Goal: Task Accomplishment & Management: Complete application form

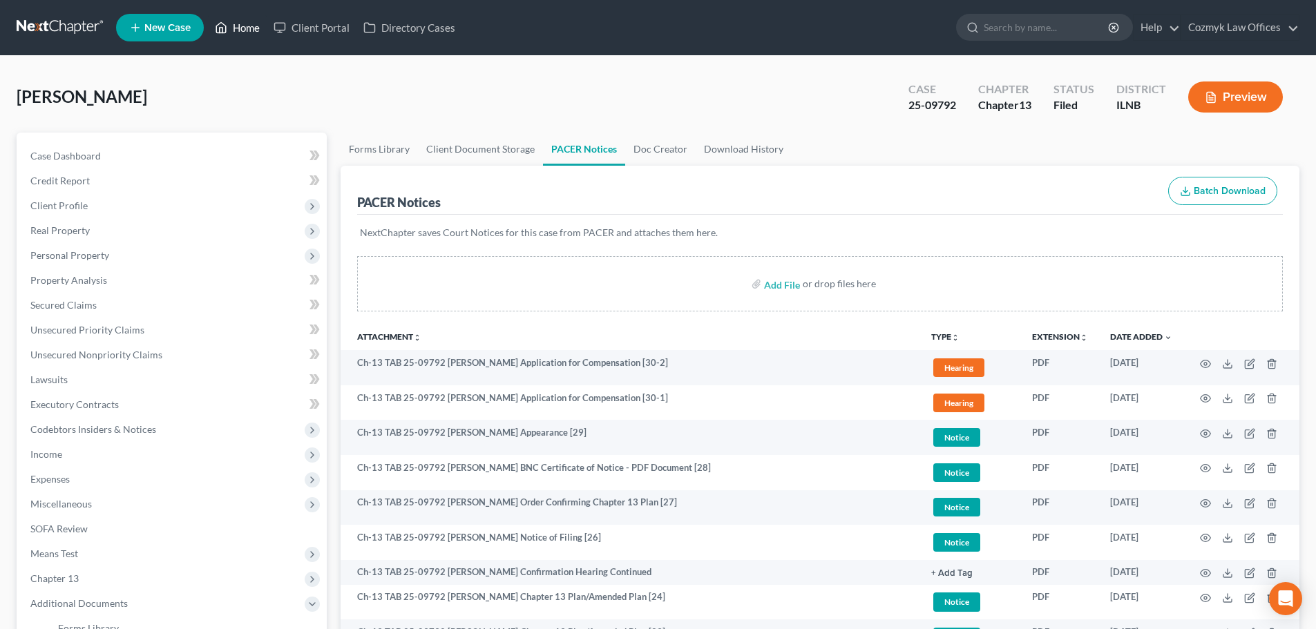
click at [233, 26] on link "Home" at bounding box center [237, 27] width 59 height 25
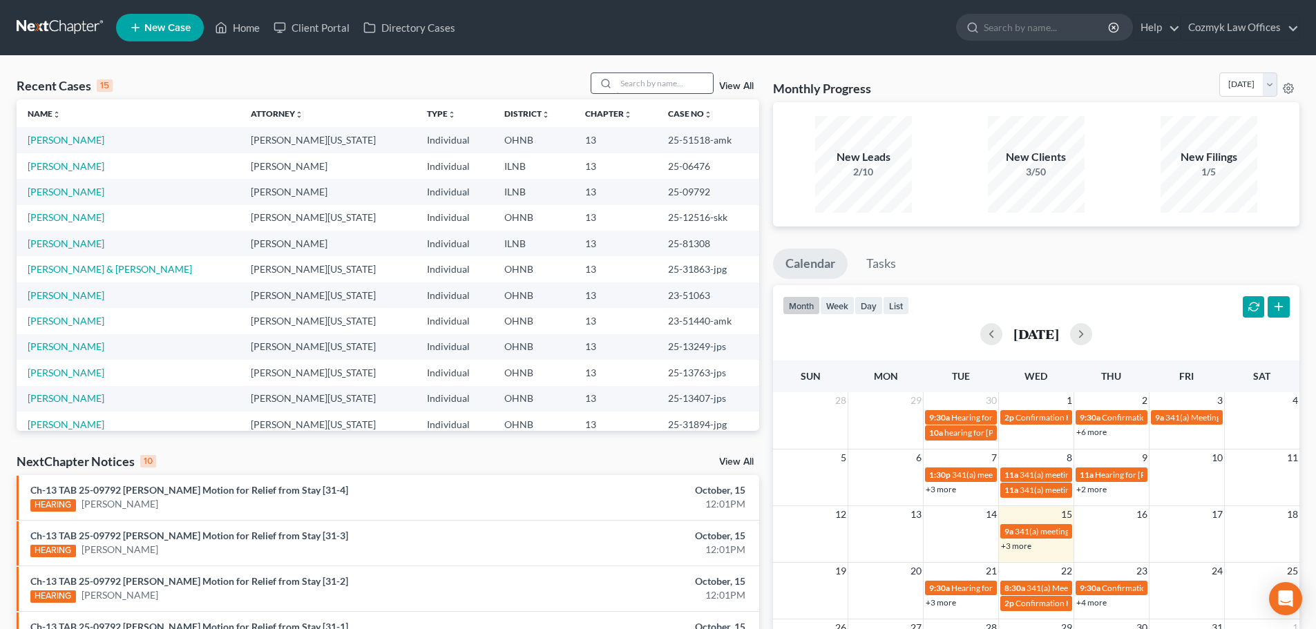
click at [667, 81] on input "search" at bounding box center [664, 83] width 97 height 20
type input "[PERSON_NAME]"
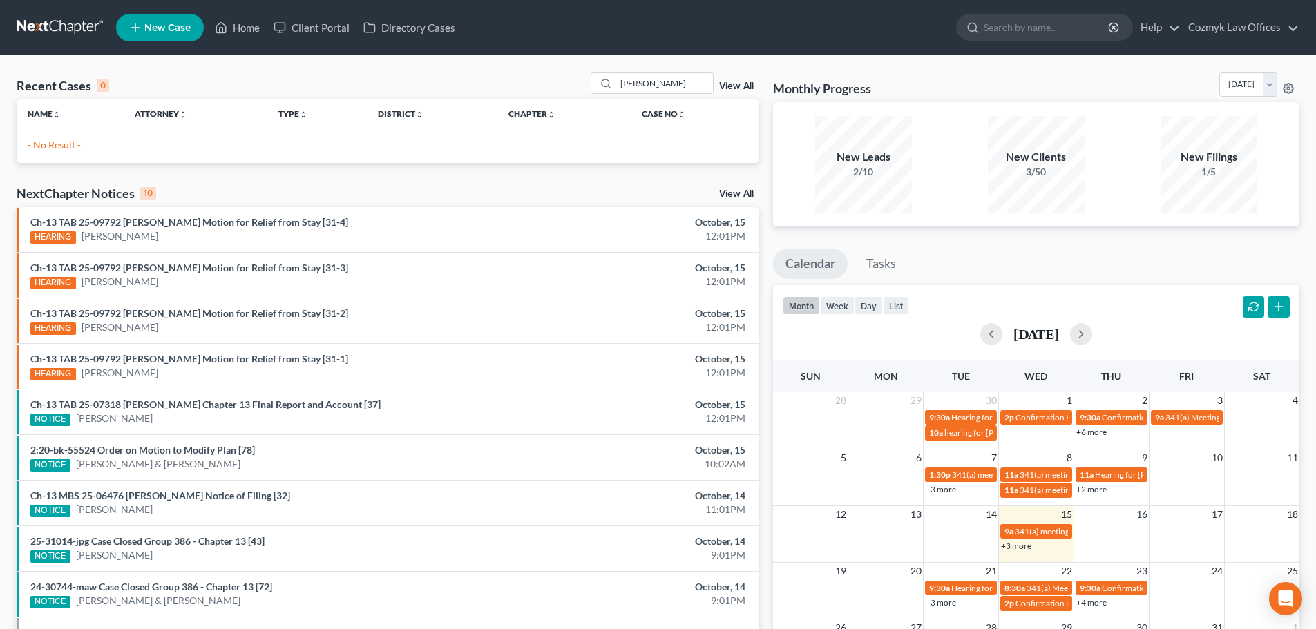
click at [168, 23] on span "New Case" at bounding box center [167, 28] width 46 height 10
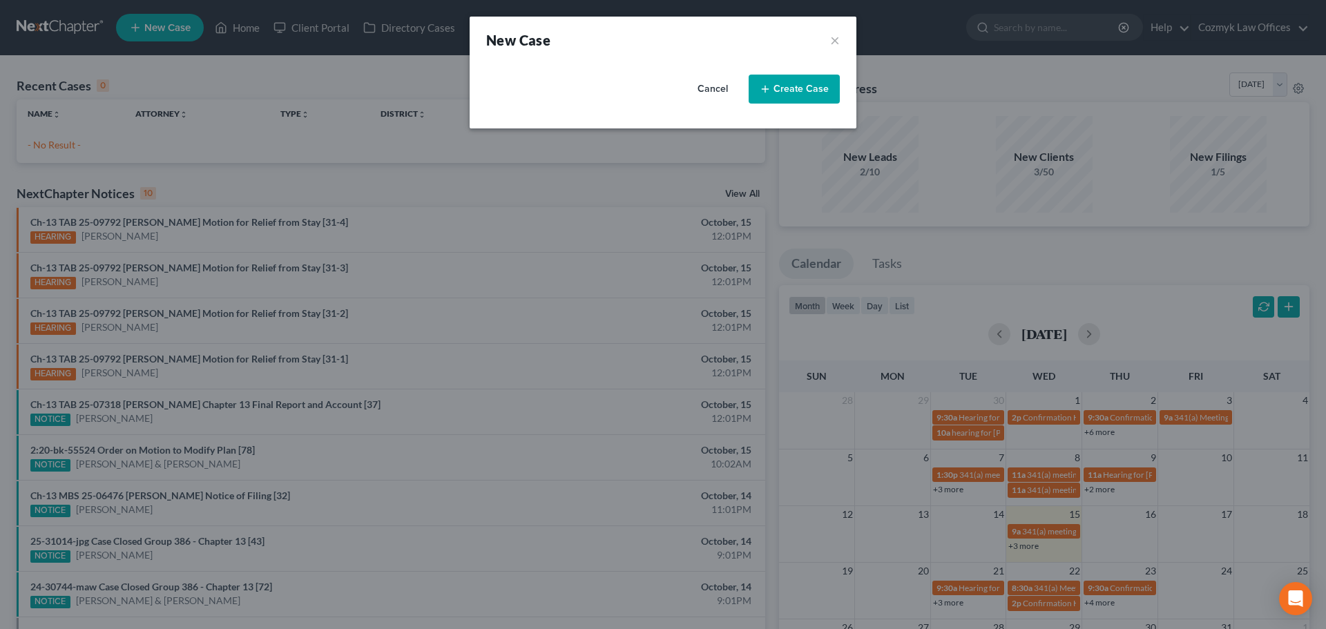
select select "61"
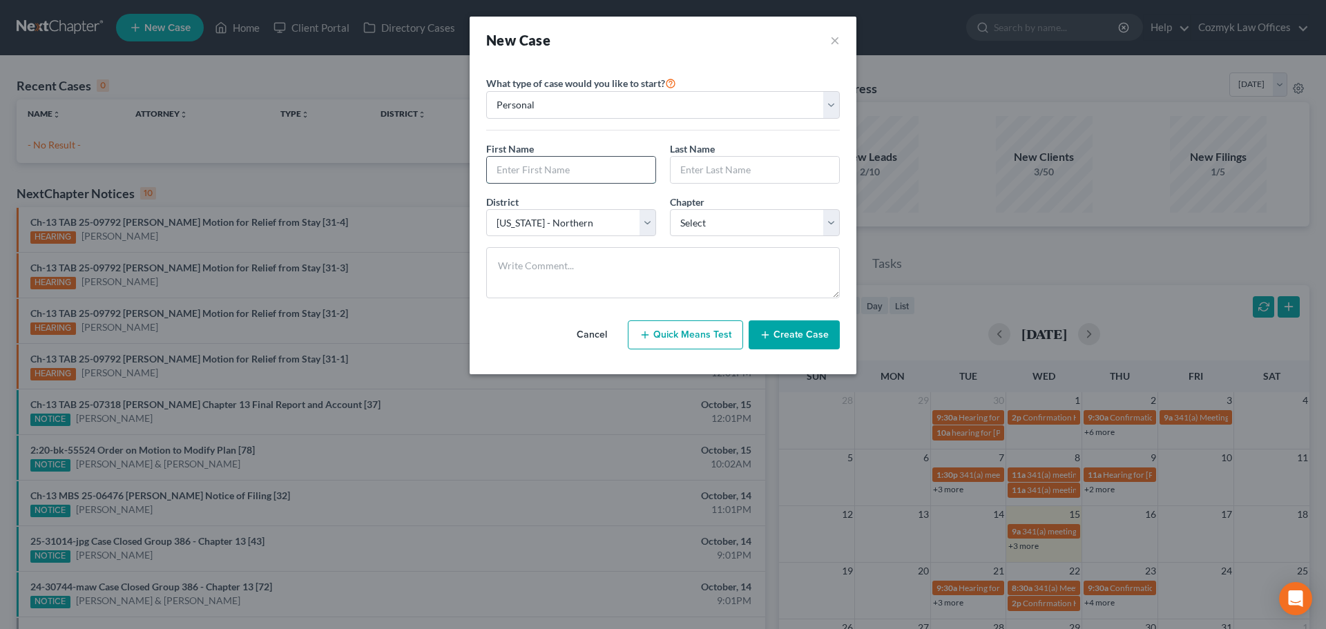
click at [538, 173] on input "text" at bounding box center [571, 170] width 169 height 26
type input "[PERSON_NAME]"
type input "N"
type input "Mackiney"
select select "25"
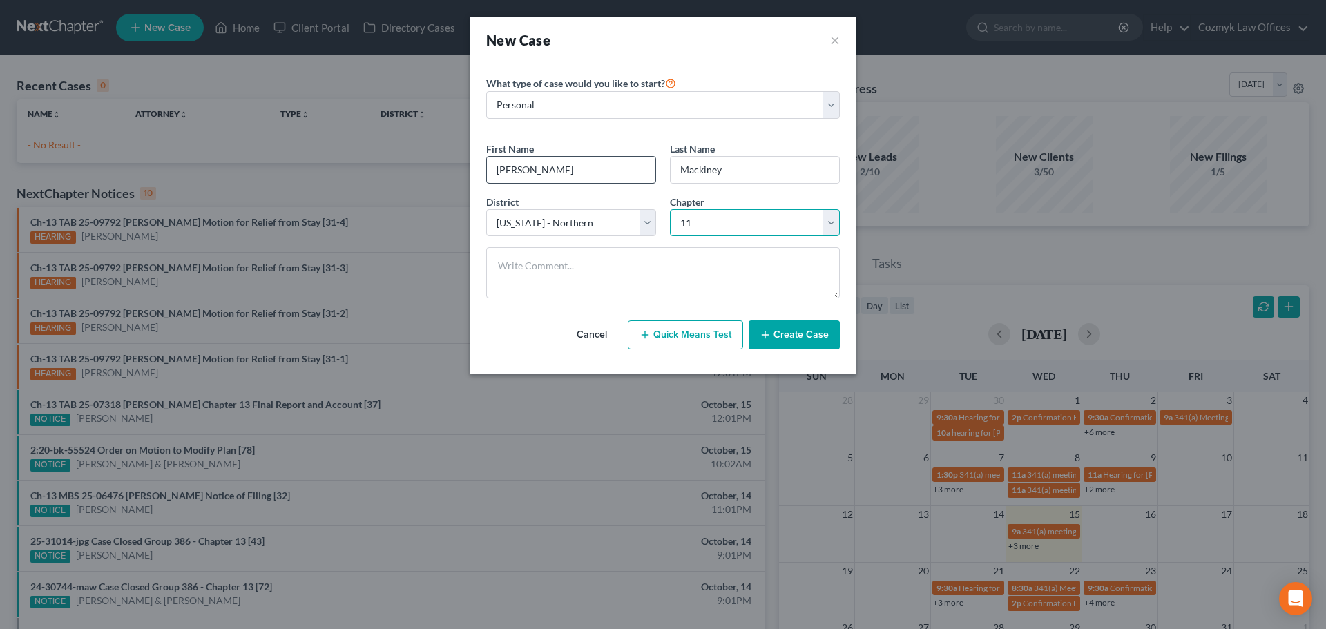
select select "3"
click at [776, 332] on button "Create Case" at bounding box center [794, 334] width 91 height 29
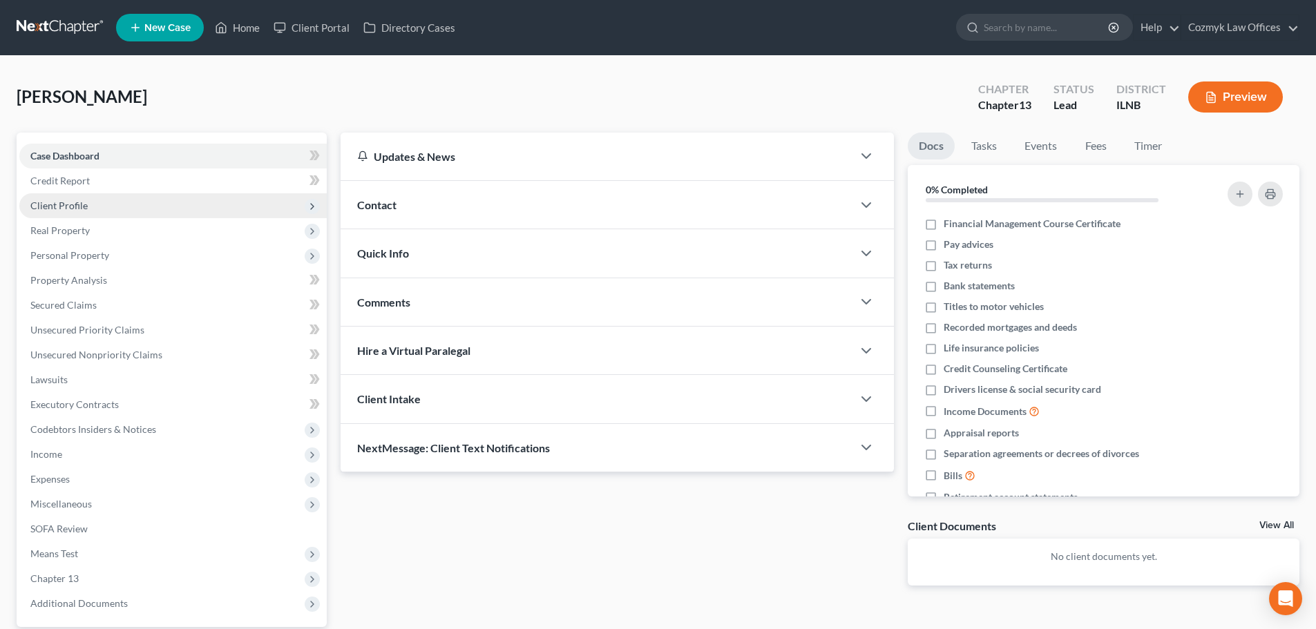
click at [68, 204] on span "Client Profile" at bounding box center [58, 206] width 57 height 12
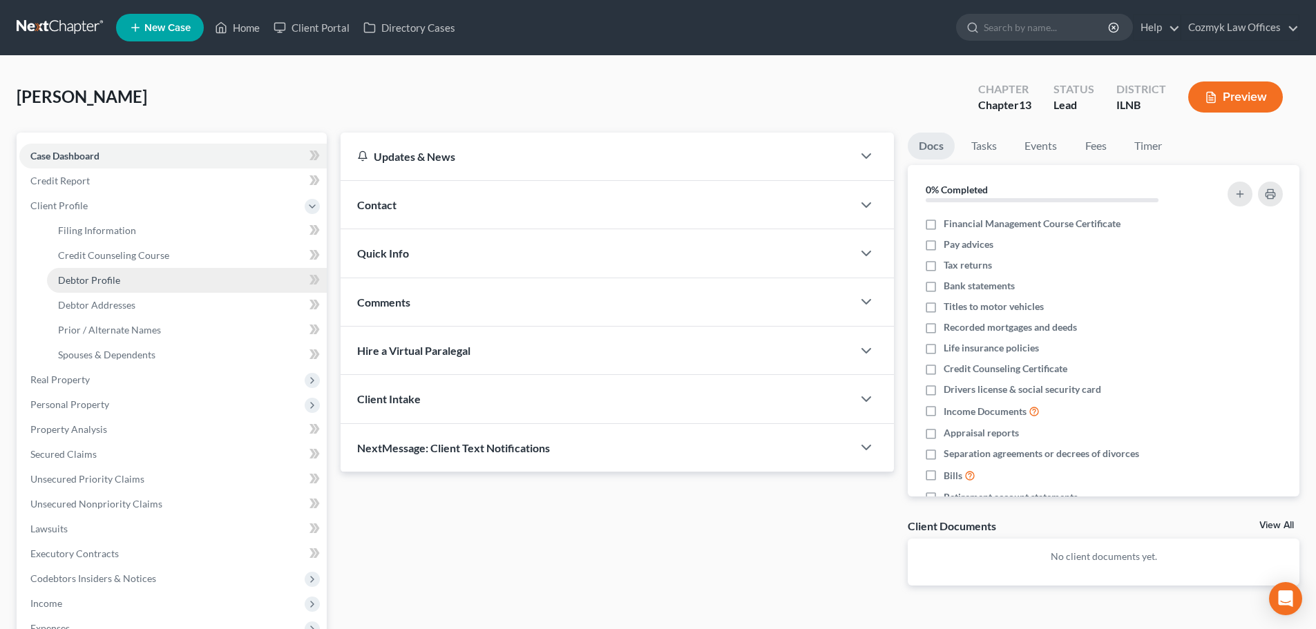
click at [83, 279] on span "Debtor Profile" at bounding box center [89, 280] width 62 height 12
select select "0"
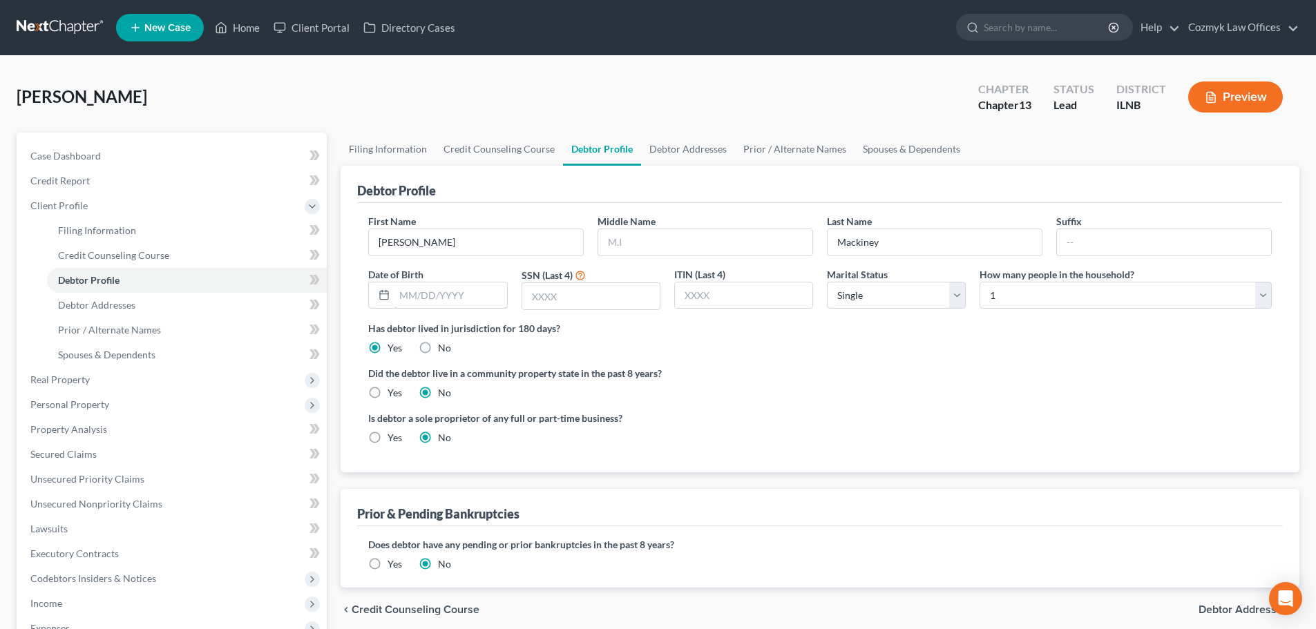
drag, startPoint x: 450, startPoint y: 294, endPoint x: 457, endPoint y: 268, distance: 27.1
click at [457, 287] on input "text" at bounding box center [450, 295] width 112 height 26
type input "[DATE]"
type input "0915"
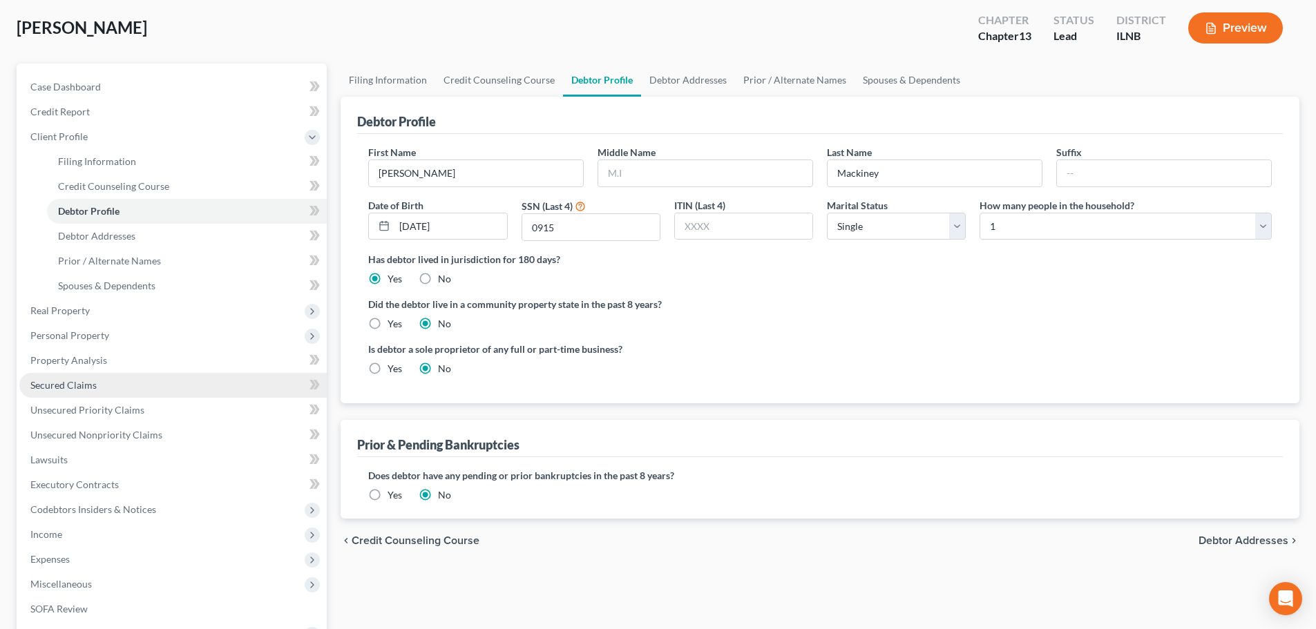
click at [87, 383] on span "Secured Claims" at bounding box center [63, 385] width 66 height 12
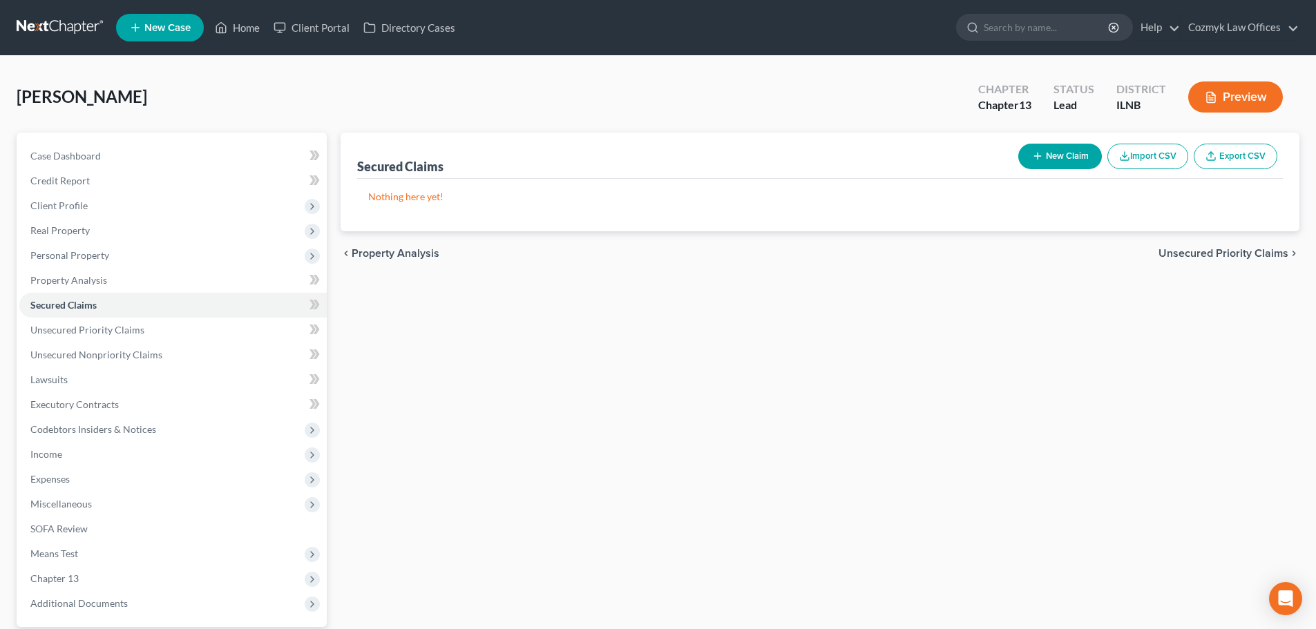
click at [1047, 160] on button "New Claim" at bounding box center [1060, 157] width 84 height 26
select select "0"
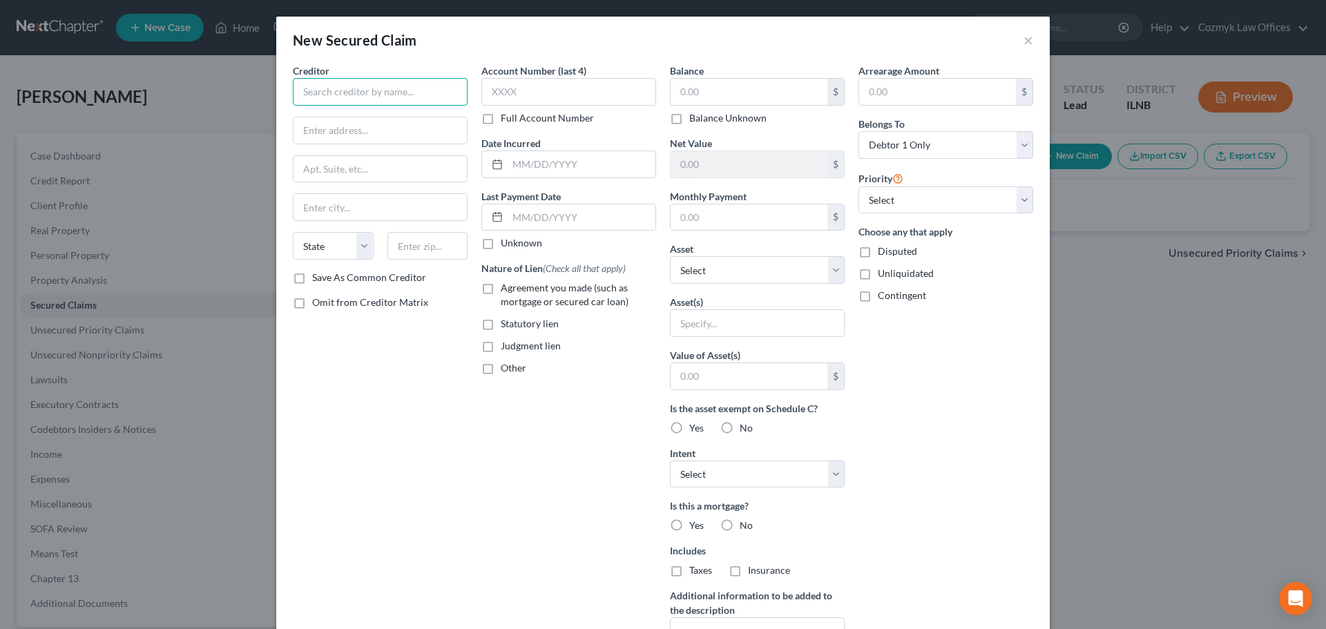
click at [399, 99] on input "text" at bounding box center [380, 92] width 175 height 28
type input "C"
type input "CCO Mortgage Corp."
type input "Attn: Bankruptcy"
type input "[STREET_ADDRESS]"
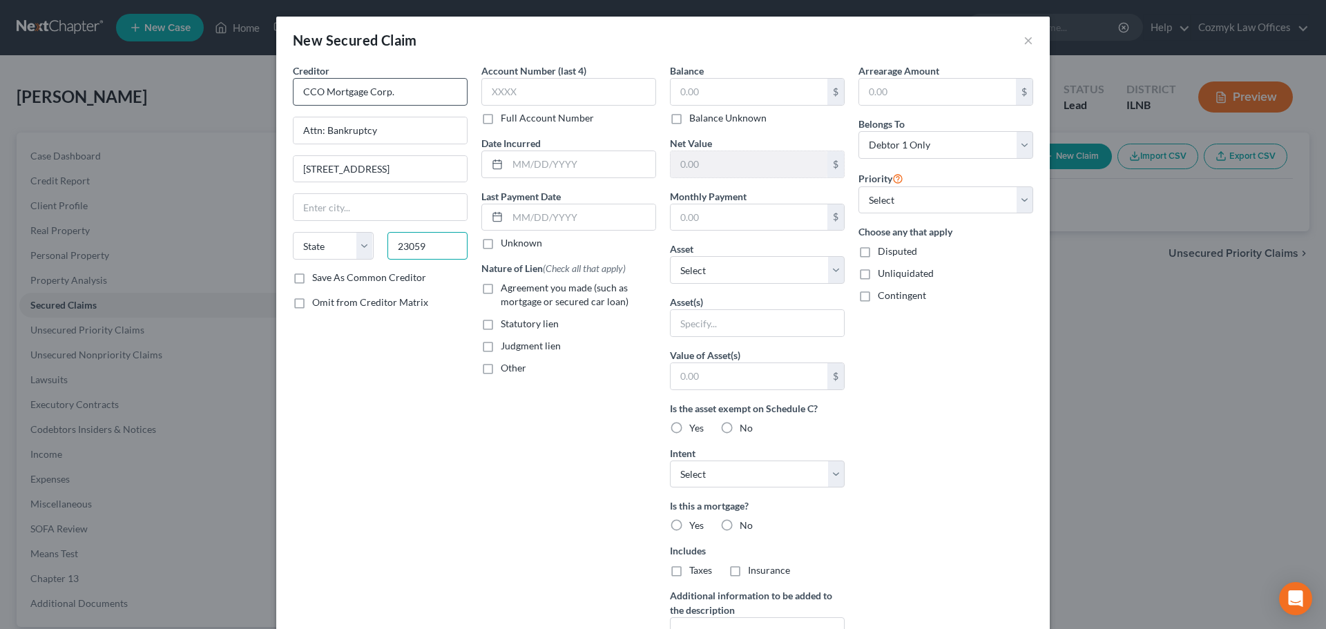
type input "23059"
type input "[PERSON_NAME] [PERSON_NAME]"
select select "48"
click at [497, 89] on input "text" at bounding box center [568, 92] width 175 height 28
type input "7112"
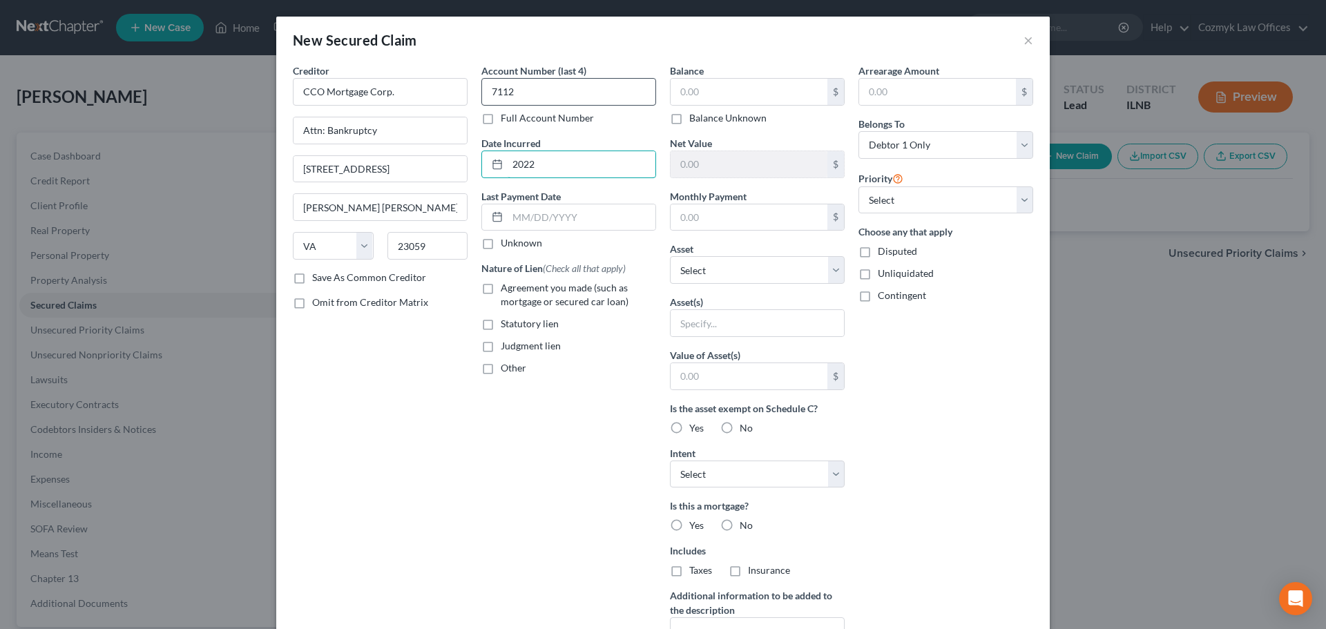
type input "2022"
click at [501, 289] on label "Agreement you made (such as mortgage or secured car loan)" at bounding box center [578, 295] width 155 height 28
click at [506, 289] on input "Agreement you made (such as mortgage or secured car loan)" at bounding box center [510, 285] width 9 height 9
checkbox input "true"
click at [501, 372] on label "Other" at bounding box center [514, 368] width 26 height 14
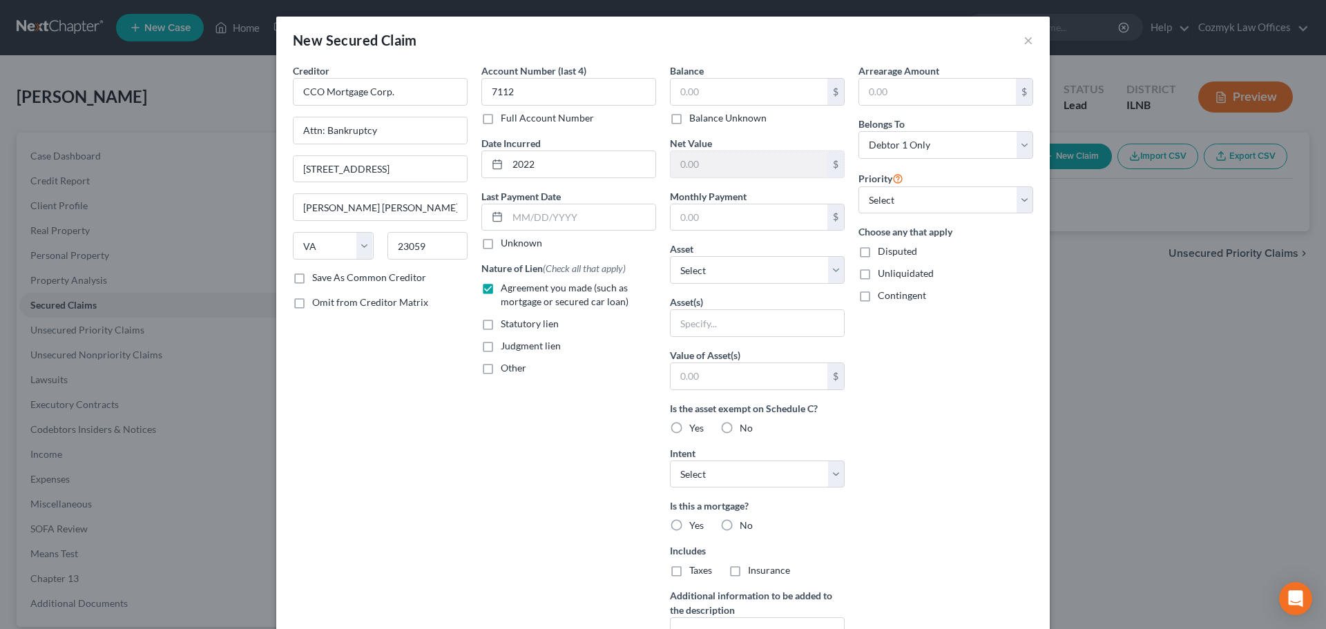
click at [506, 370] on input "Other" at bounding box center [510, 365] width 9 height 9
checkbox input "true"
click at [513, 409] on input "text" at bounding box center [568, 400] width 173 height 26
type input "First mortgage"
click at [750, 84] on input "text" at bounding box center [749, 92] width 157 height 26
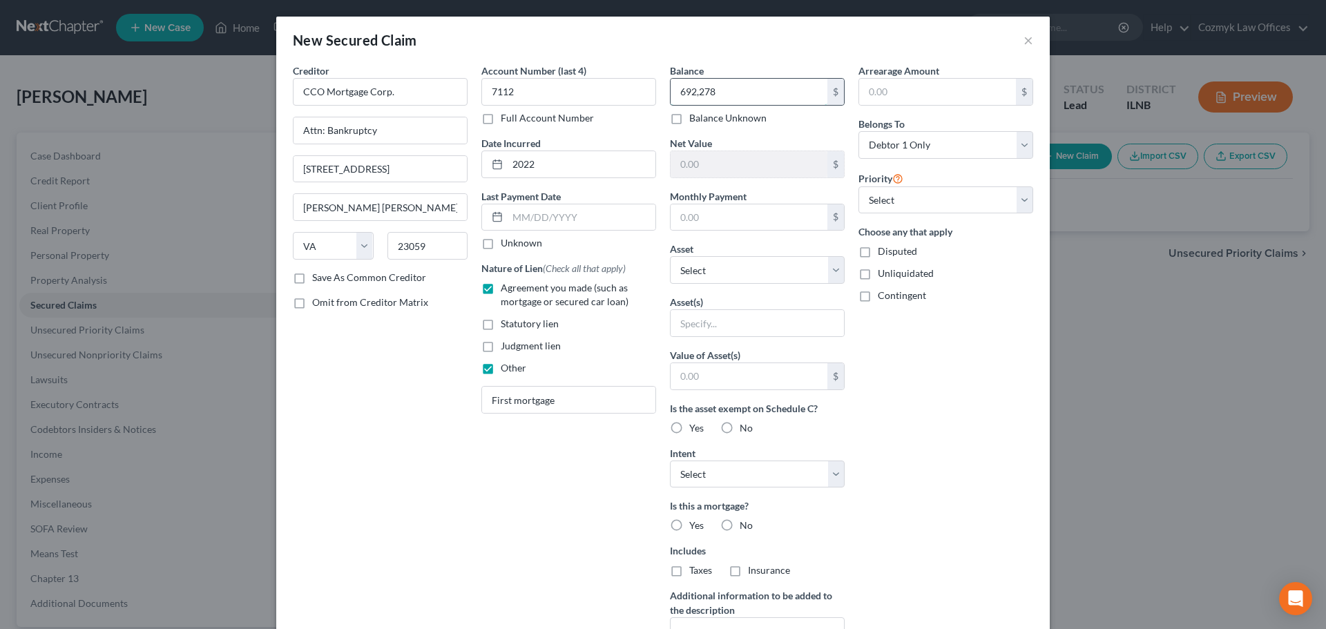
type input "692,278"
click at [700, 224] on input "text" at bounding box center [749, 217] width 157 height 26
type input "5,037"
select select "0"
click at [709, 264] on select "Select Other Multiple Assets" at bounding box center [757, 270] width 175 height 28
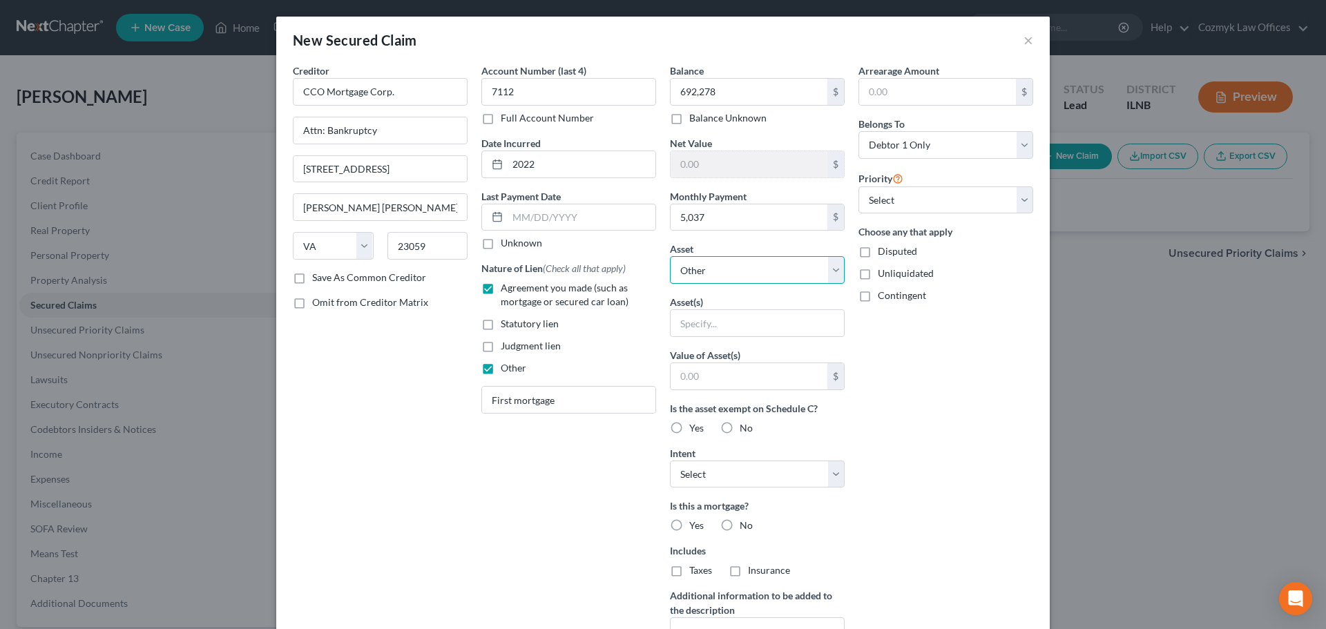
click at [709, 264] on select "Select Other Multiple Assets" at bounding box center [757, 270] width 175 height 28
click at [689, 525] on label "Yes" at bounding box center [696, 526] width 15 height 14
click at [695, 525] on input "Yes" at bounding box center [699, 523] width 9 height 9
radio input "true"
click at [876, 98] on input "text" at bounding box center [937, 92] width 157 height 26
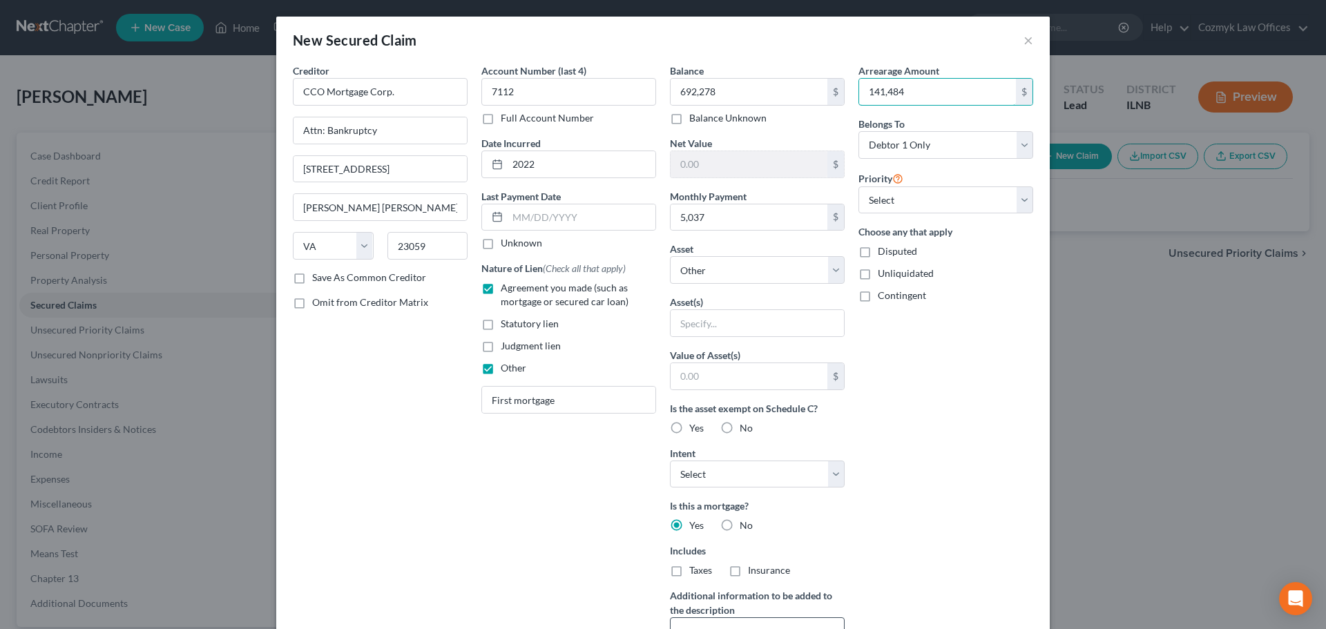
type input "141,484"
click at [899, 195] on select "Select 1st 2nd 3rd 4th 5th 6th 7th 8th 9th 10th 11th 12th 13th 14th 15th 16th 1…" at bounding box center [945, 200] width 175 height 28
click at [858, 186] on select "Select 1st 2nd 3rd 4th 5th 6th 7th 8th 9th 10th 11th 12th 13th 14th 15th 16th 1…" at bounding box center [945, 200] width 175 height 28
select select "0"
click at [934, 425] on div "Arrearage Amount 141,484 $ Belongs To * Select Debtor 1 Only Debtor 2 Only Debt…" at bounding box center [946, 372] width 189 height 616
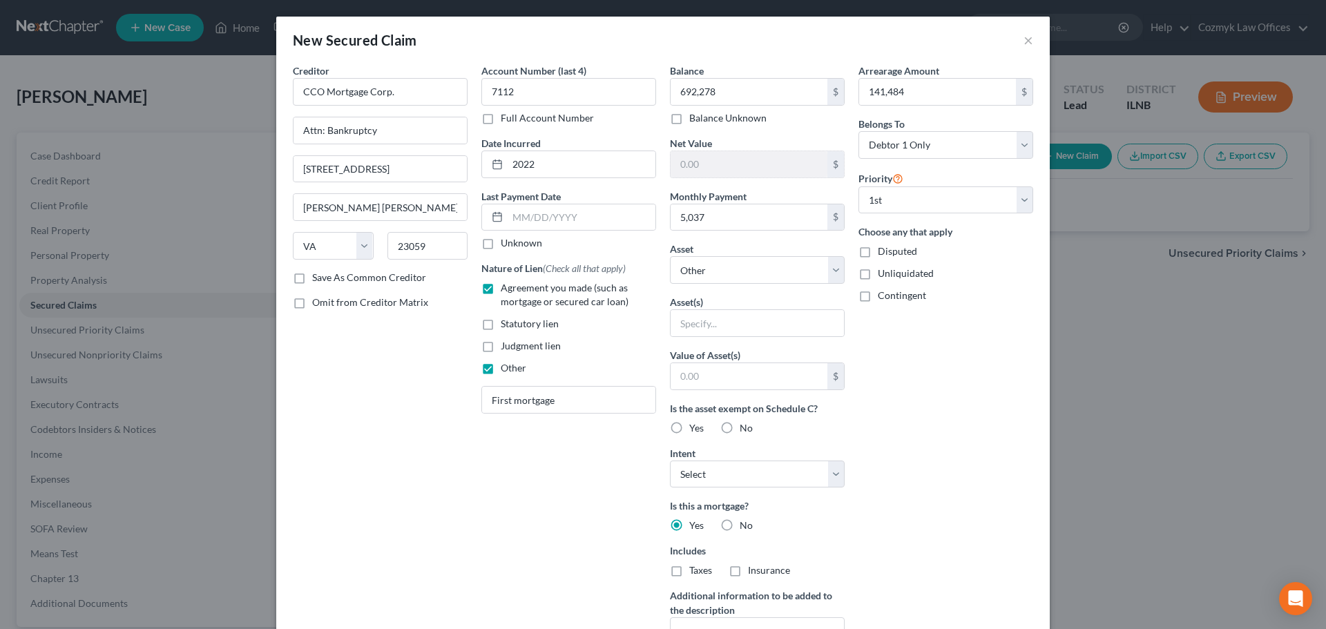
scroll to position [137, 0]
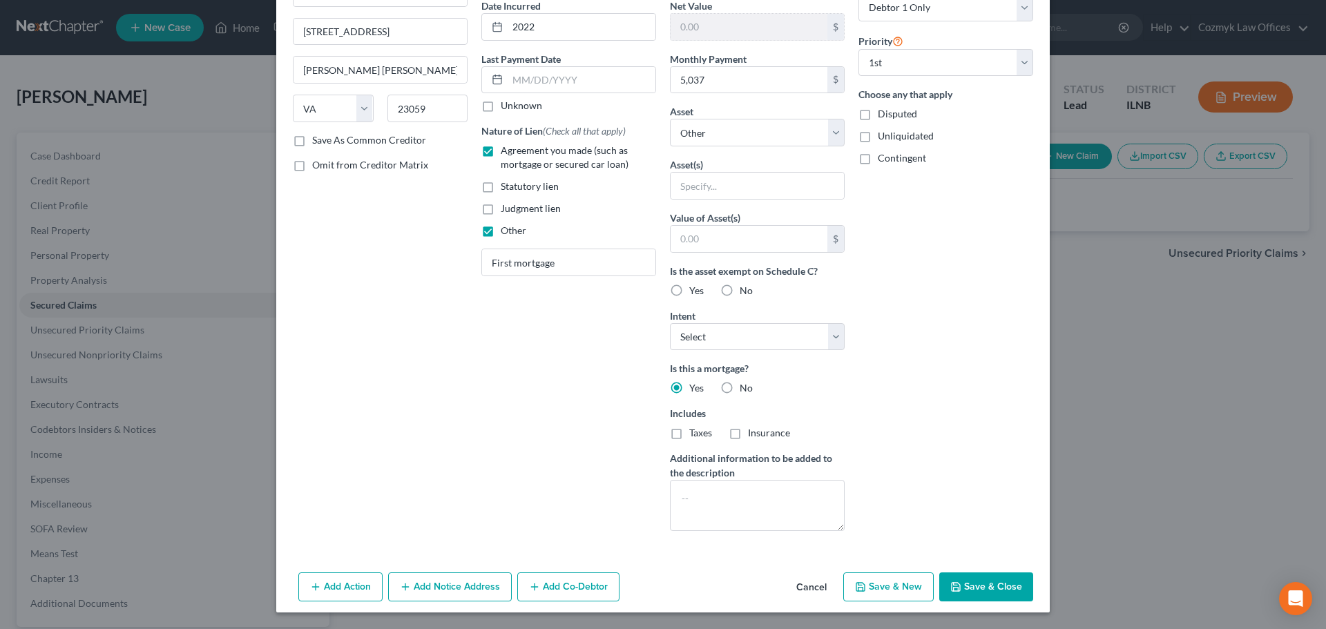
click at [989, 588] on button "Save & Close" at bounding box center [986, 587] width 94 height 29
select select
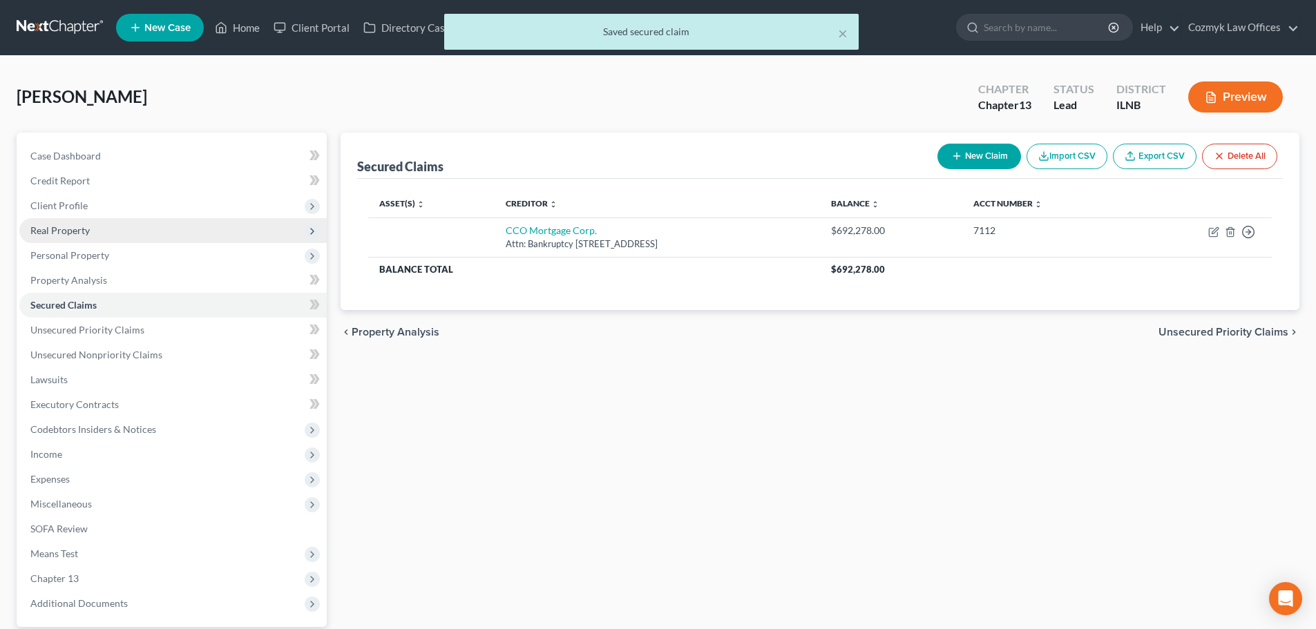
click at [57, 235] on span "Real Property" at bounding box center [59, 230] width 59 height 12
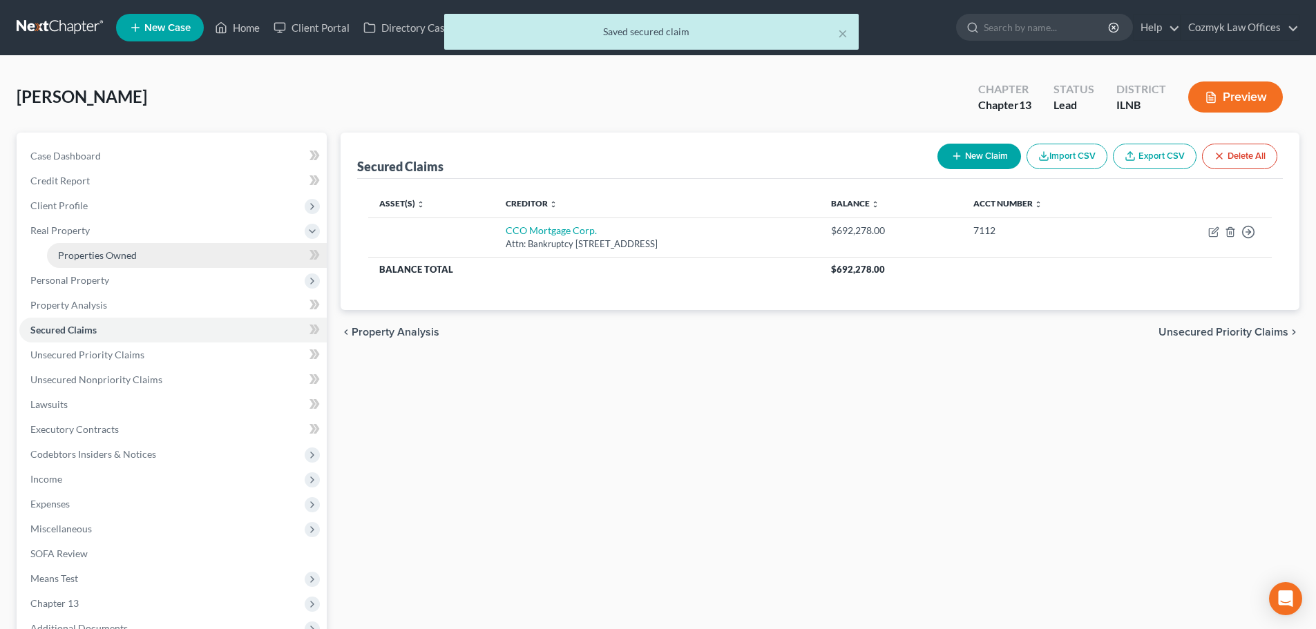
click at [69, 260] on span "Properties Owned" at bounding box center [97, 255] width 79 height 12
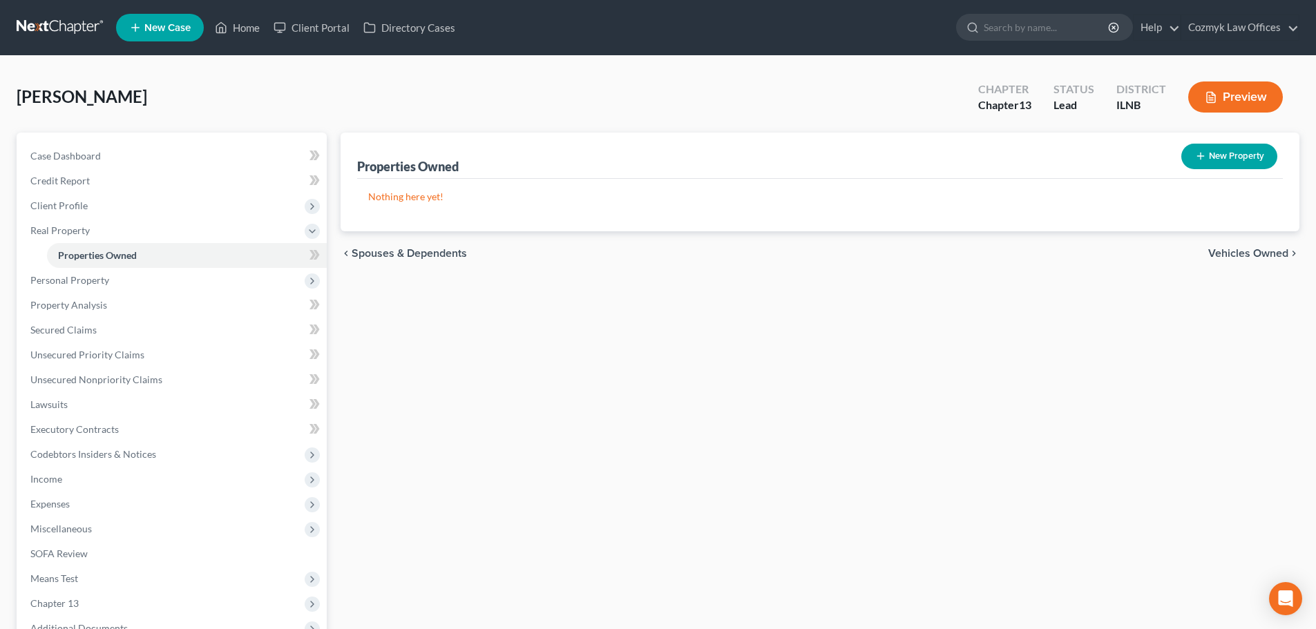
click at [1262, 157] on button "New Property" at bounding box center [1229, 157] width 96 height 26
select select "0"
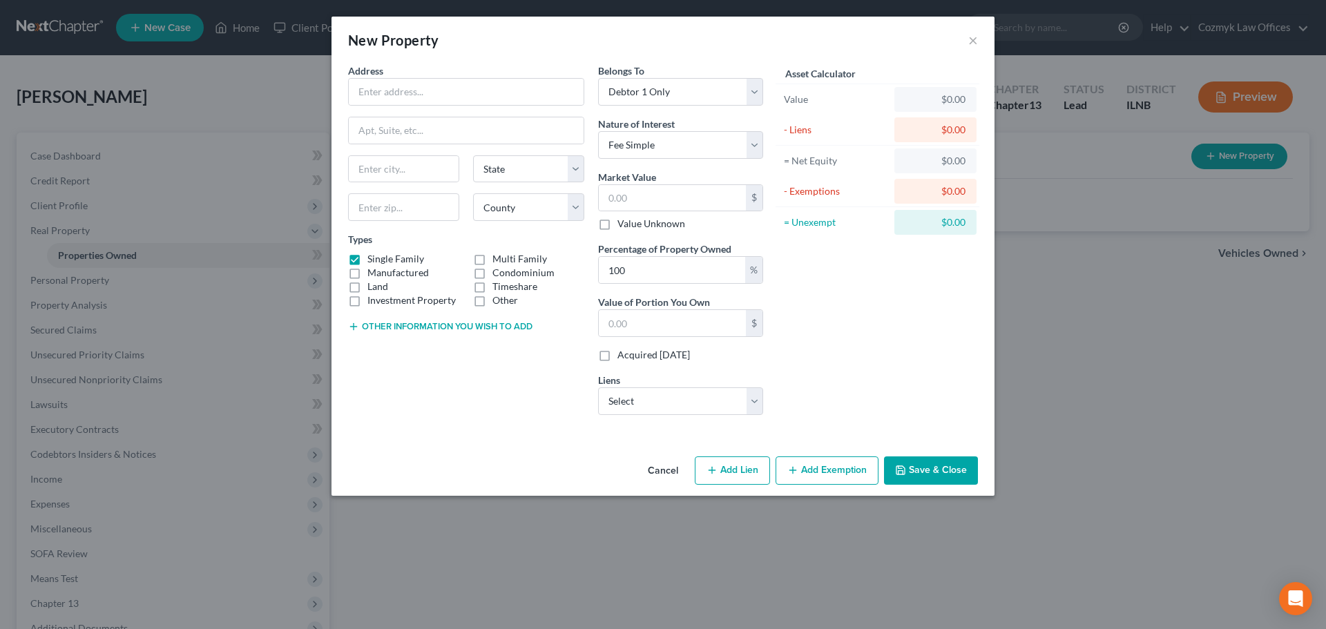
click at [660, 471] on button "Cancel" at bounding box center [663, 472] width 52 height 28
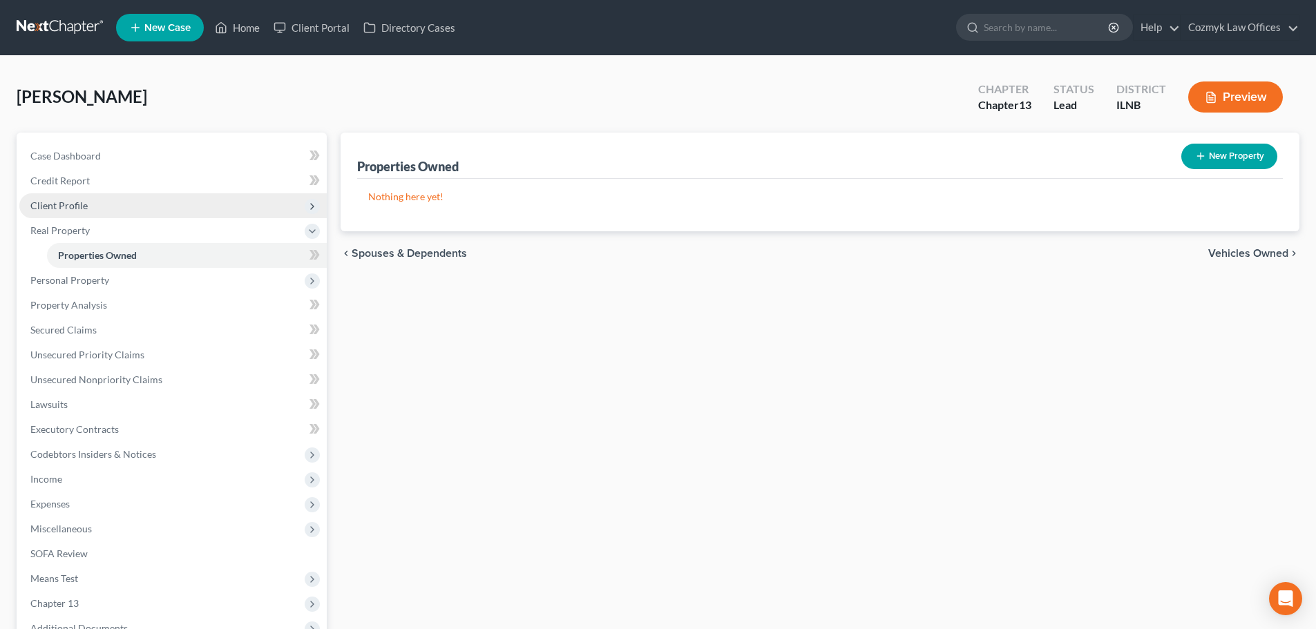
click at [94, 203] on span "Client Profile" at bounding box center [172, 205] width 307 height 25
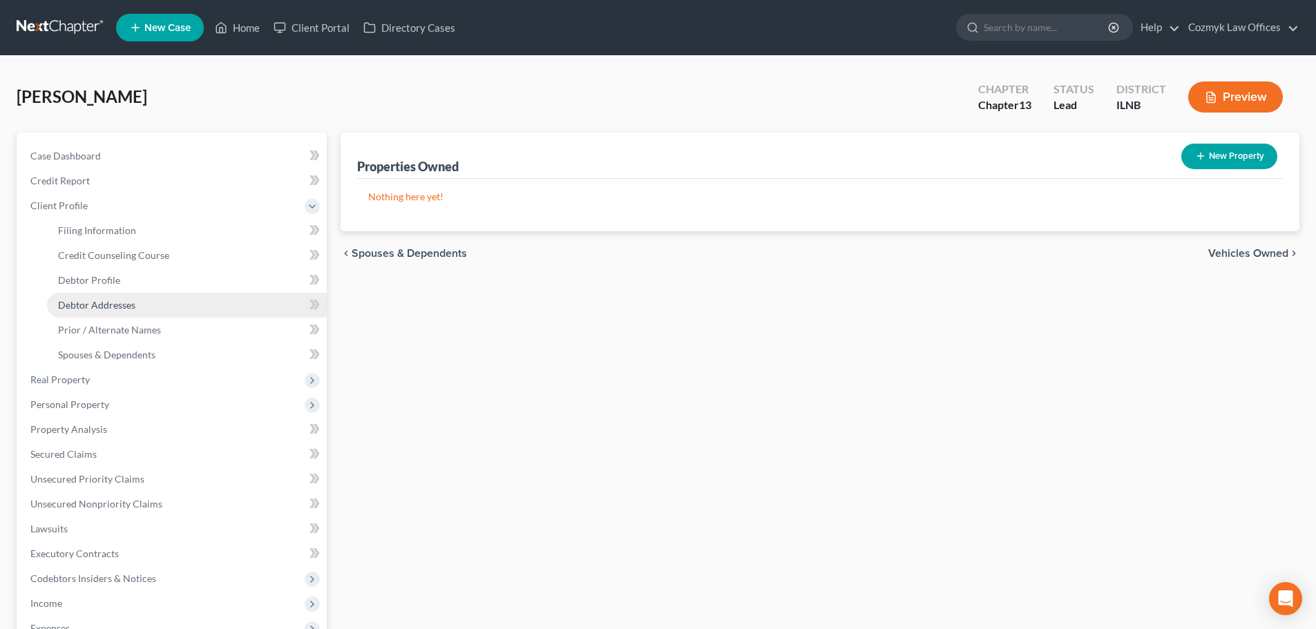
click at [86, 302] on span "Debtor Addresses" at bounding box center [96, 305] width 77 height 12
select select "0"
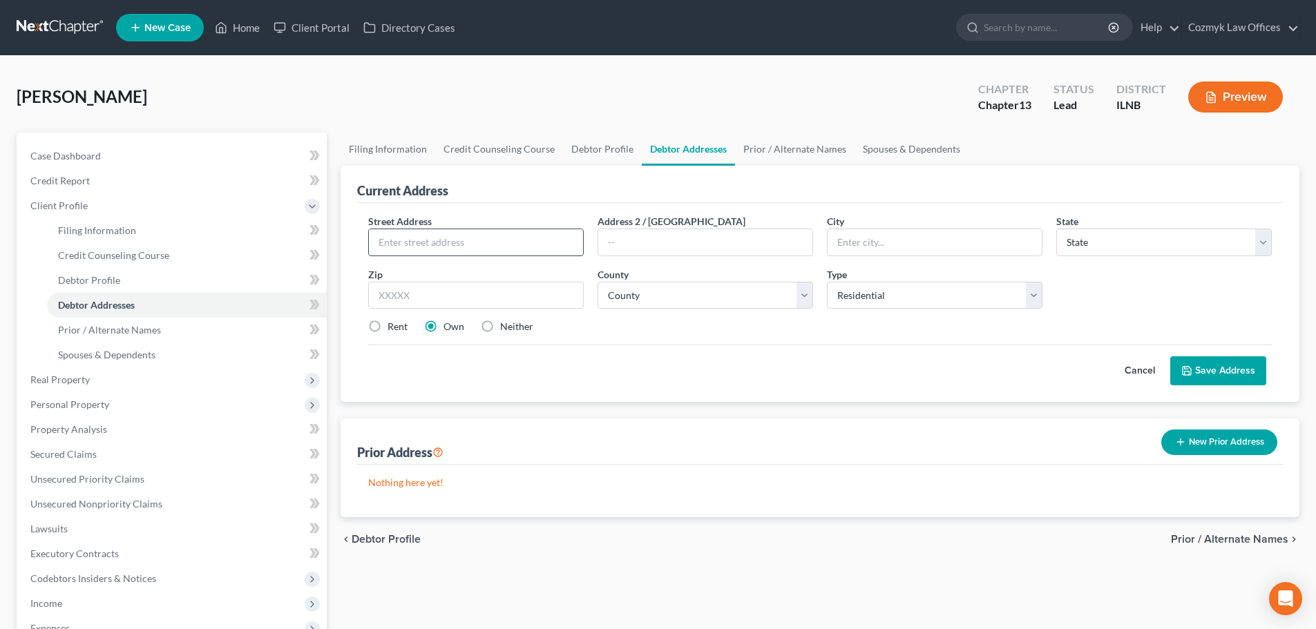
click at [499, 238] on input "text" at bounding box center [476, 242] width 214 height 26
type input "[STREET_ADDRESS]"
type input "60442"
type input "[GEOGRAPHIC_DATA]"
select select "14"
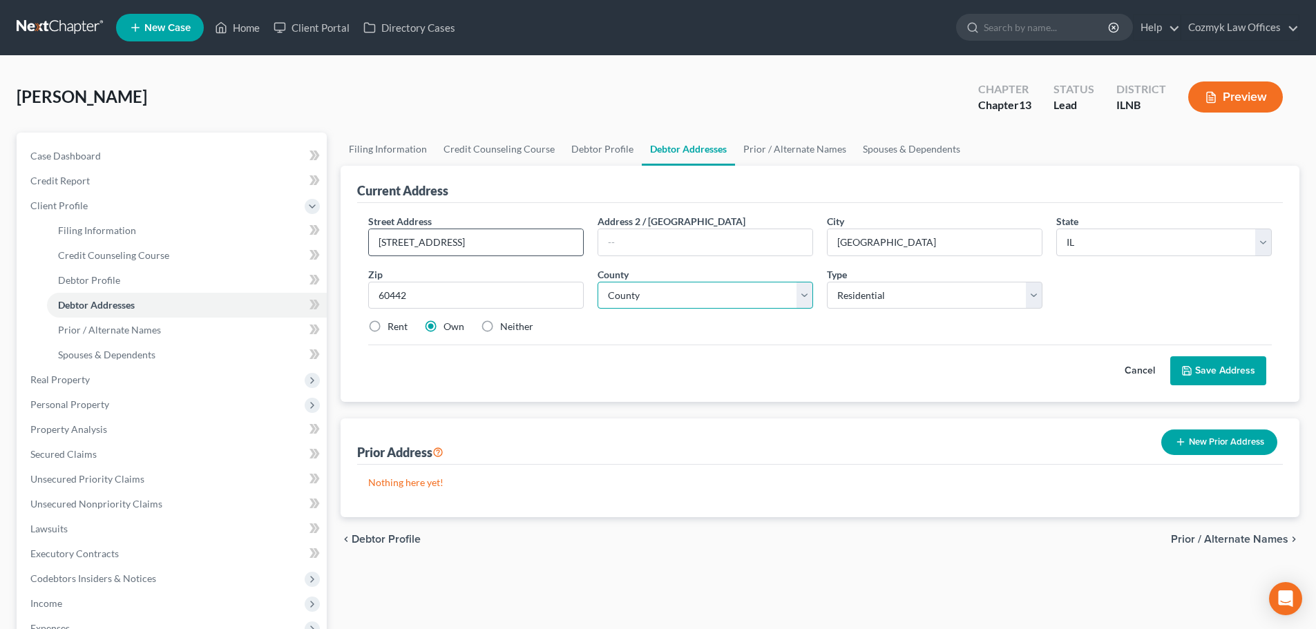
select select "15"
click at [1203, 369] on button "Save Address" at bounding box center [1218, 370] width 96 height 29
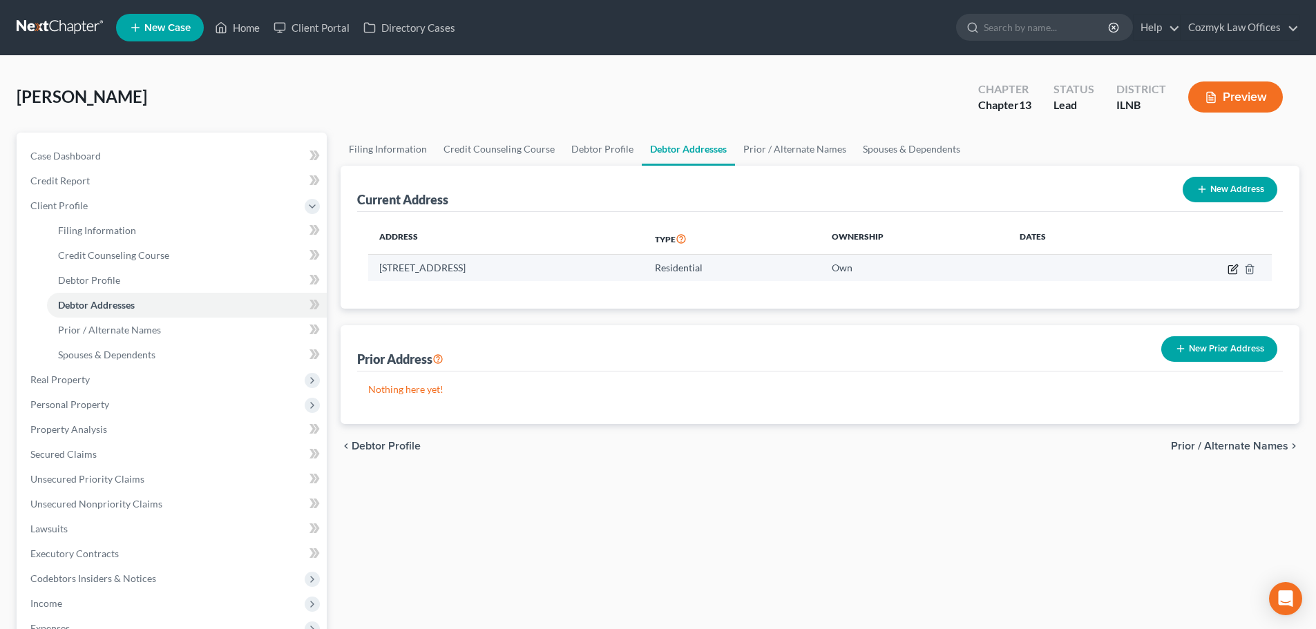
click at [1227, 270] on icon "button" at bounding box center [1232, 269] width 11 height 11
select select "14"
select select "15"
select select "0"
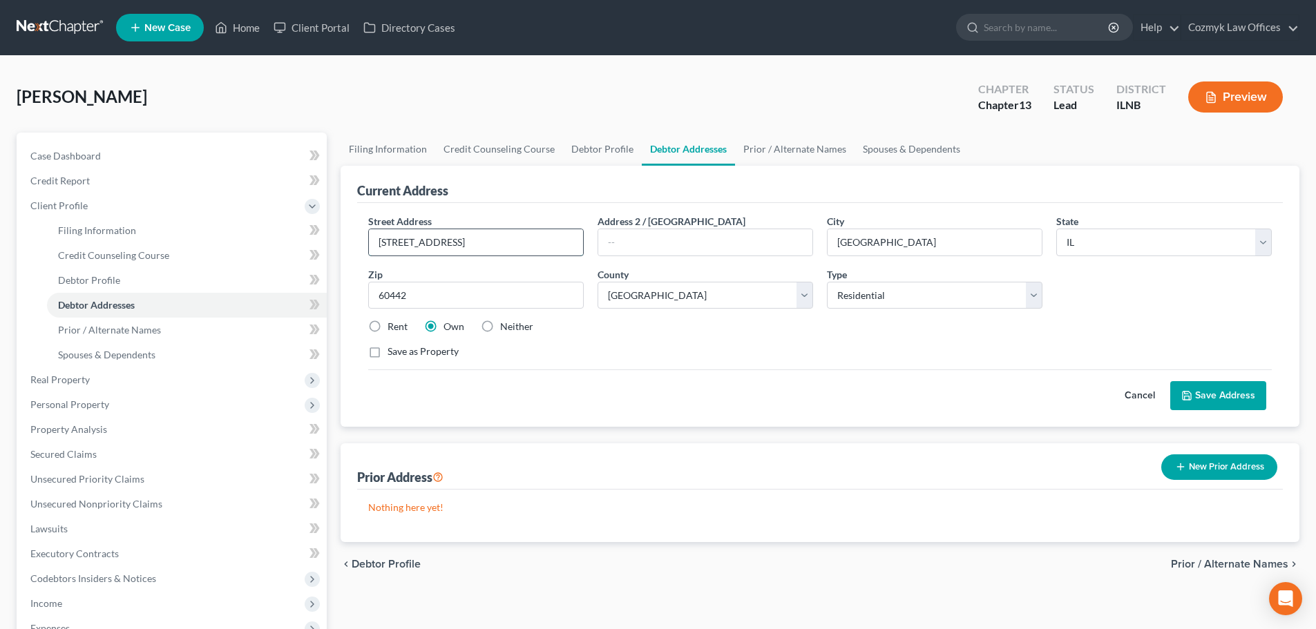
click at [394, 243] on input "[STREET_ADDRESS]" at bounding box center [476, 242] width 214 height 26
type input "[STREET_ADDRESS]"
click at [1233, 393] on button "Save Address" at bounding box center [1218, 395] width 96 height 29
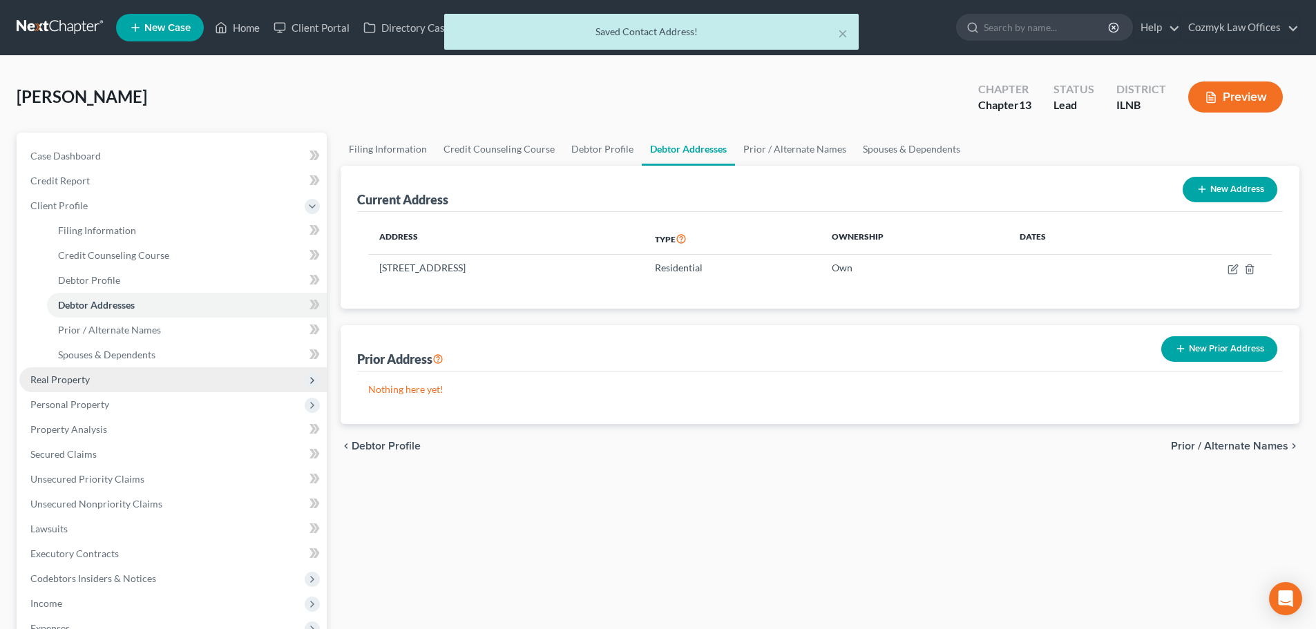
click at [144, 384] on span "Real Property" at bounding box center [172, 379] width 307 height 25
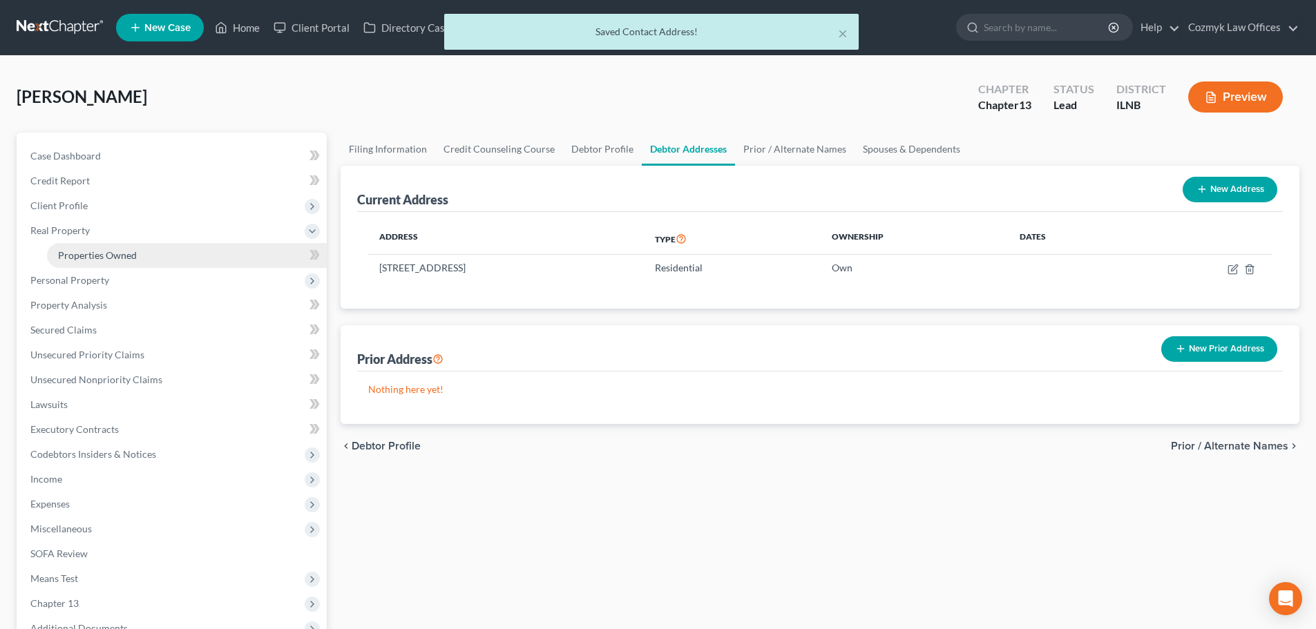
click at [139, 254] on link "Properties Owned" at bounding box center [187, 255] width 280 height 25
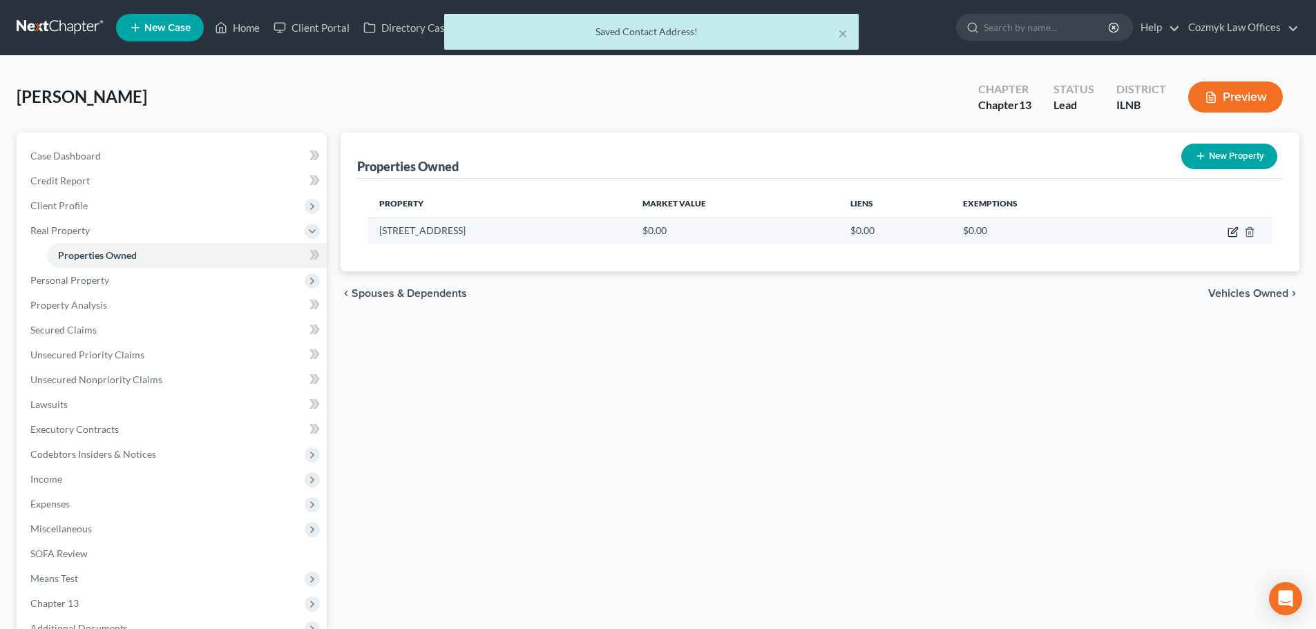
click at [1231, 235] on icon "button" at bounding box center [1232, 232] width 11 height 11
select select "14"
select select "15"
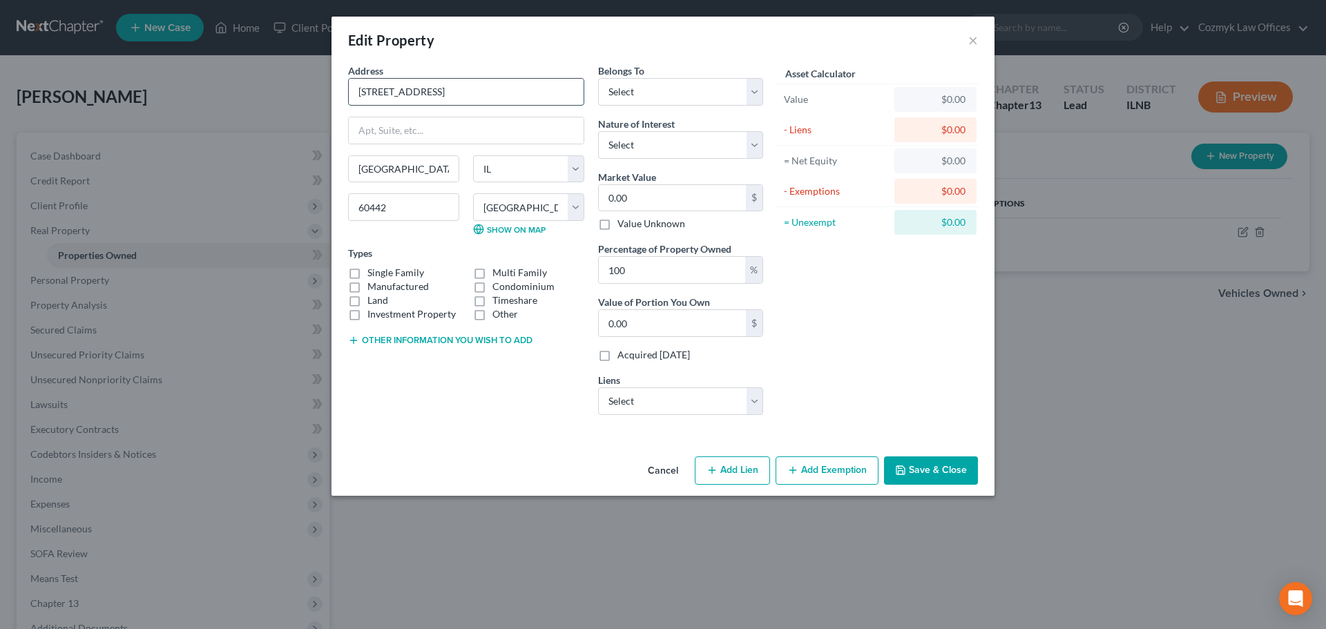
click at [375, 93] on input "[STREET_ADDRESS]" at bounding box center [466, 92] width 235 height 26
type input "[STREET_ADDRESS]"
click at [637, 91] on select "Select Debtor 1 Only Debtor 2 Only Debtor 1 And Debtor 2 Only At Least One Of T…" at bounding box center [680, 92] width 165 height 28
select select "0"
click at [598, 78] on select "Select Debtor 1 Only Debtor 2 Only Debtor 1 And Debtor 2 Only At Least One Of T…" at bounding box center [680, 92] width 165 height 28
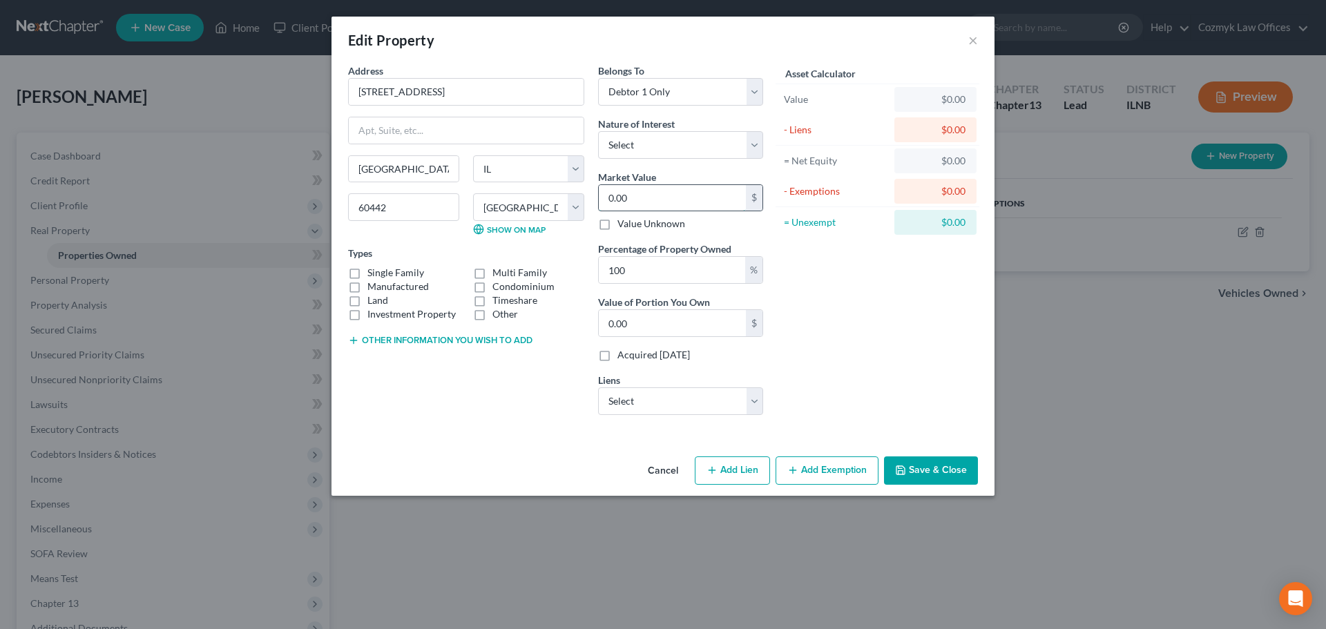
click at [636, 201] on input "0.00" at bounding box center [672, 198] width 147 height 26
type input "7"
type input "7.00"
type input "71"
type input "71.00"
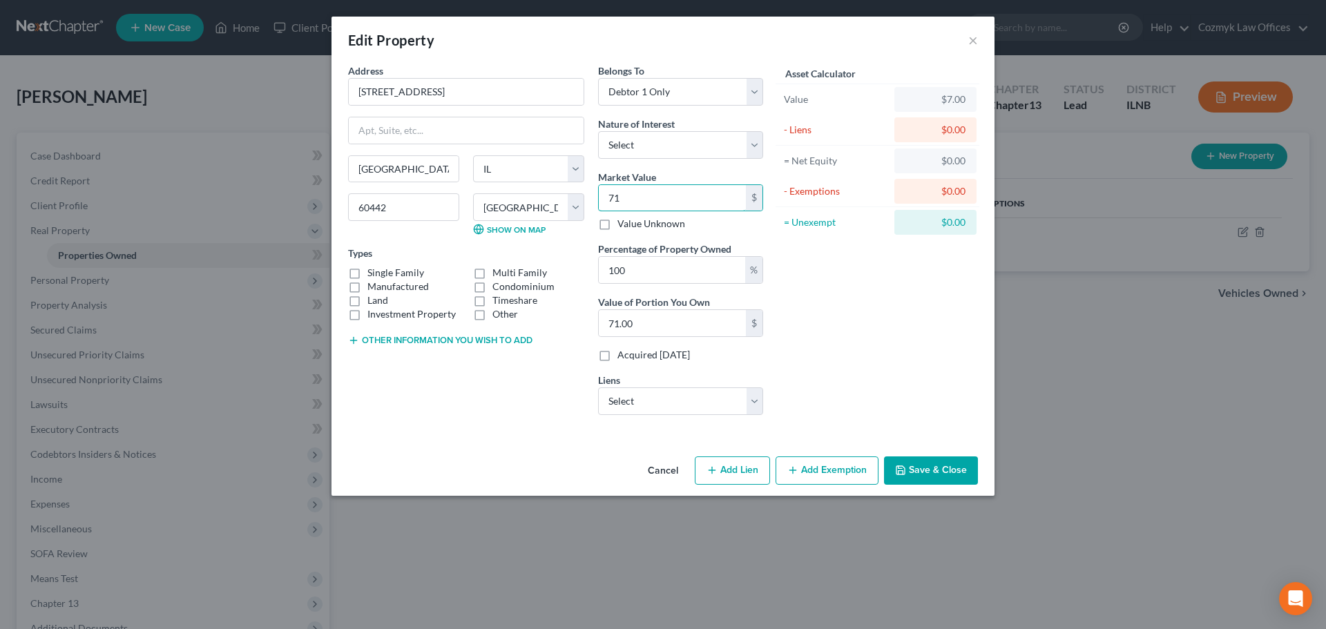
type input "715"
type input "715.00"
type input "7155"
type input "7,155.00"
type input "7,1550"
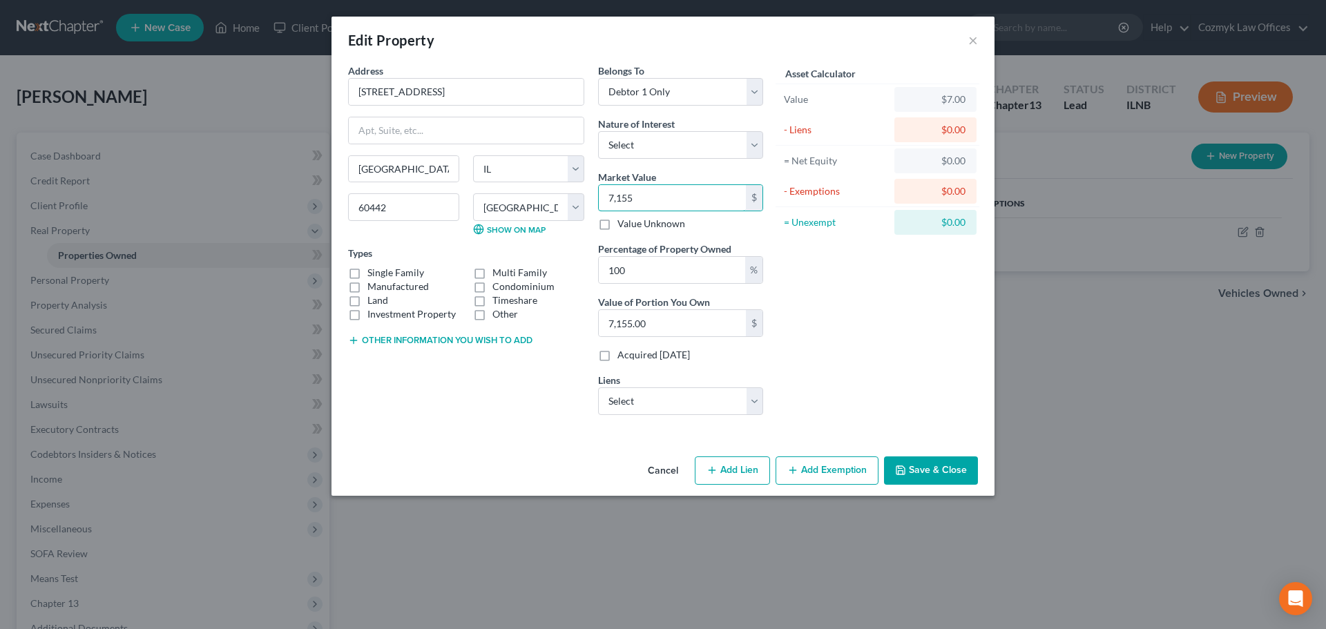
type input "71,550.00"
type input "71,5500"
type input "715,500.00"
type input "715,500"
click at [755, 468] on button "Add Lien" at bounding box center [732, 471] width 75 height 29
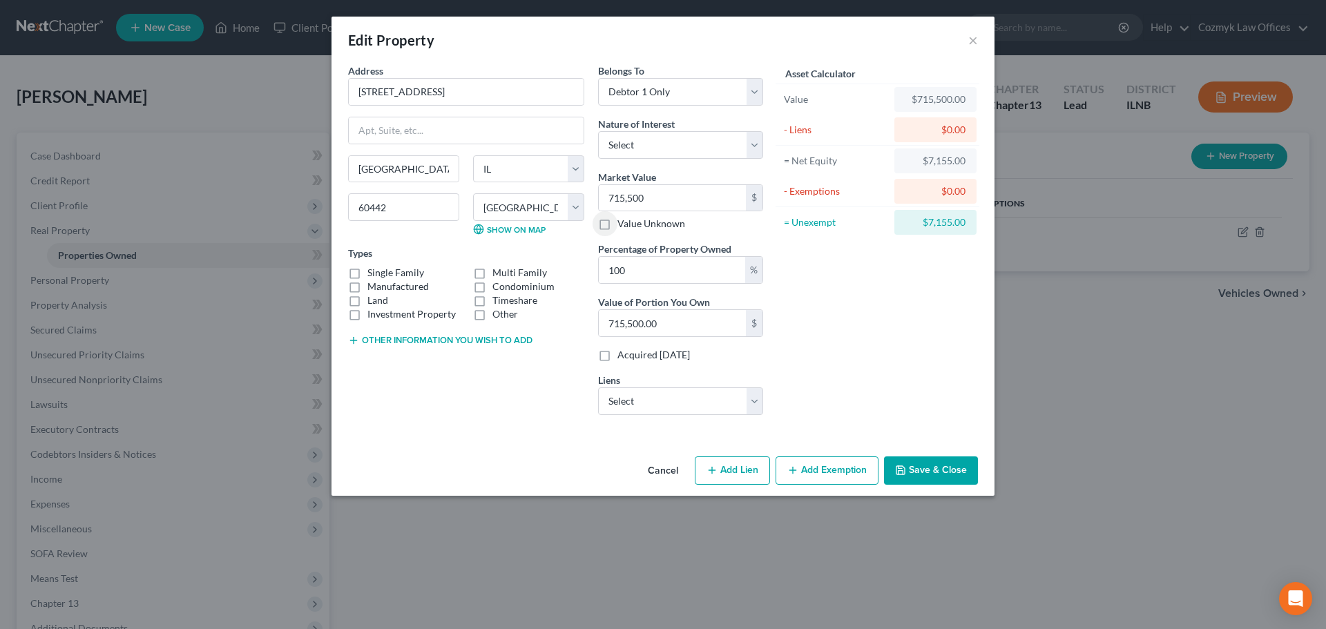
select select "0"
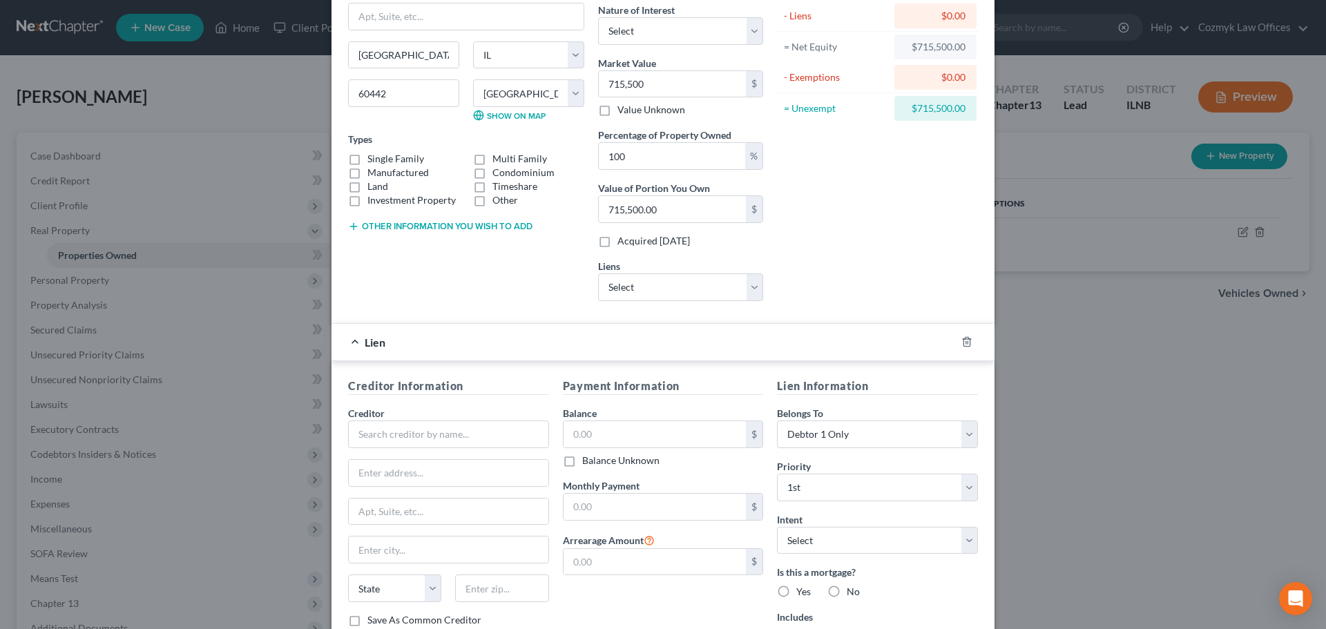
scroll to position [138, 0]
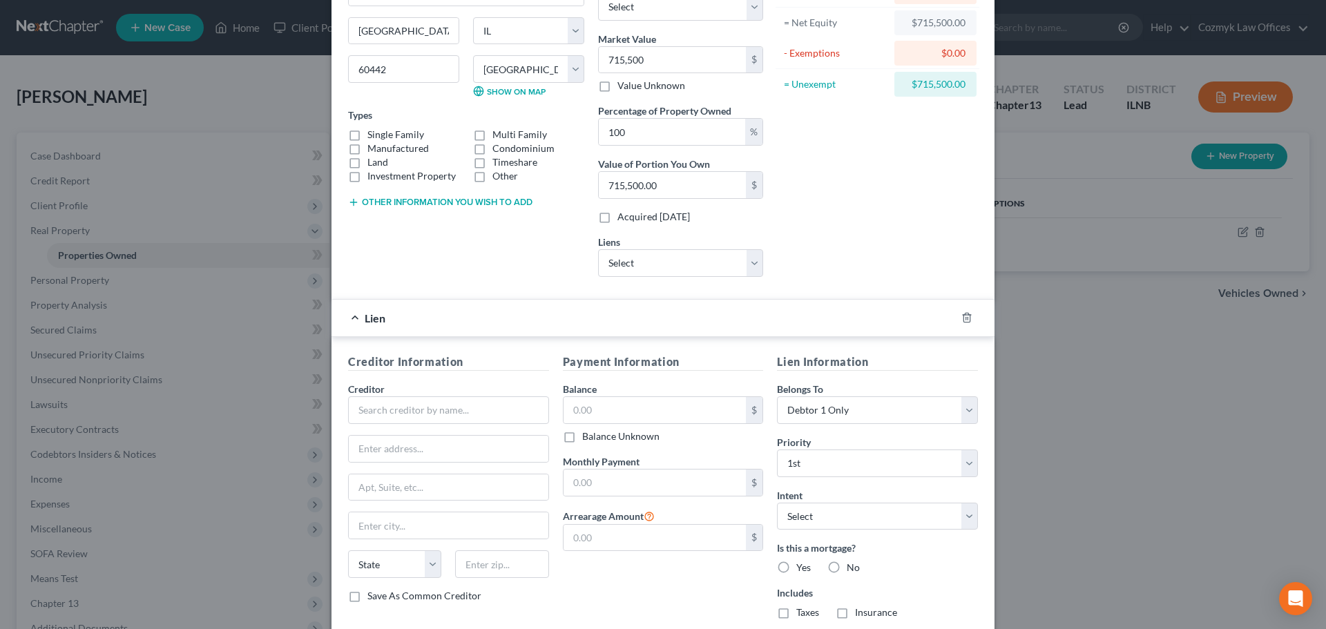
click at [970, 316] on div at bounding box center [975, 318] width 39 height 22
click at [964, 317] on icon "button" at bounding box center [966, 317] width 11 height 11
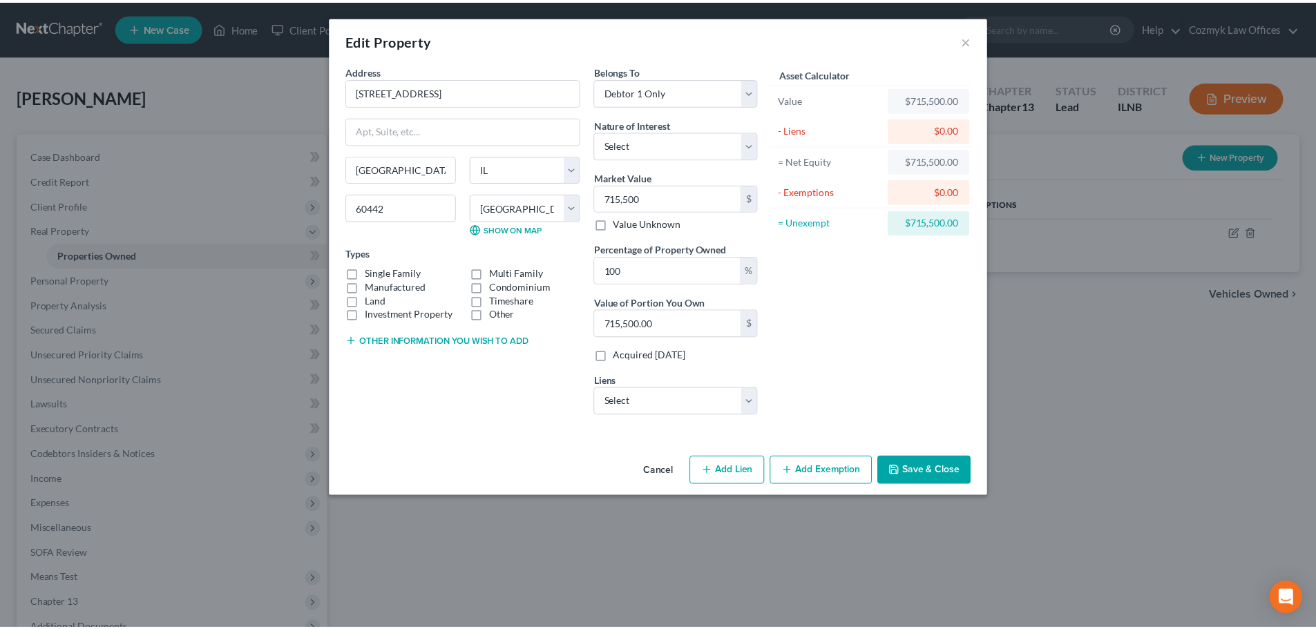
scroll to position [0, 0]
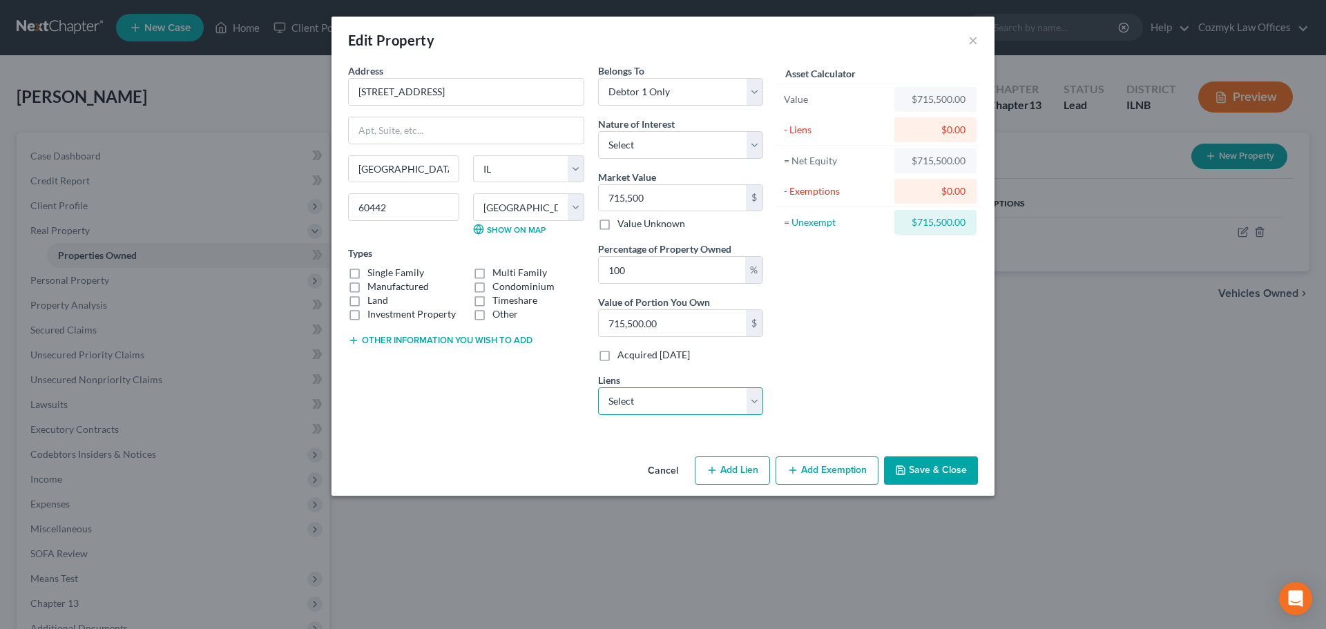
click at [657, 412] on select "Select CCO Mortgage Corp. - $692,278.00" at bounding box center [680, 401] width 165 height 28
select select "48"
select select "0"
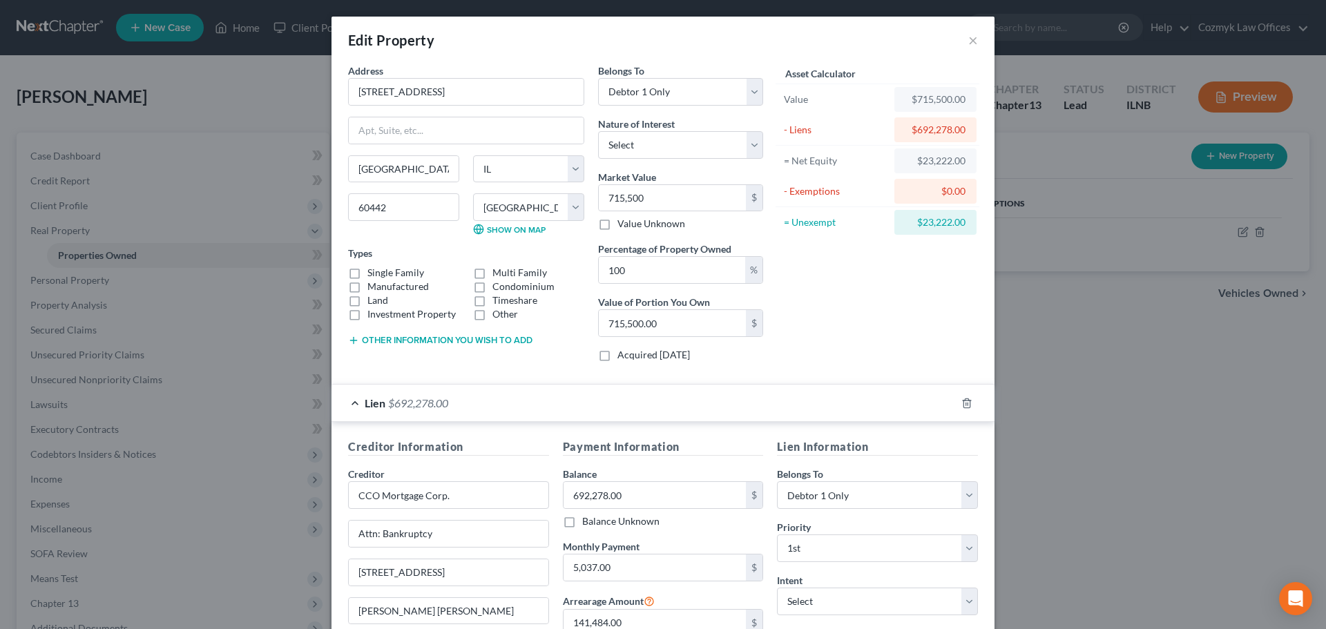
click at [835, 418] on div "Lien $692,278.00" at bounding box center [644, 403] width 624 height 37
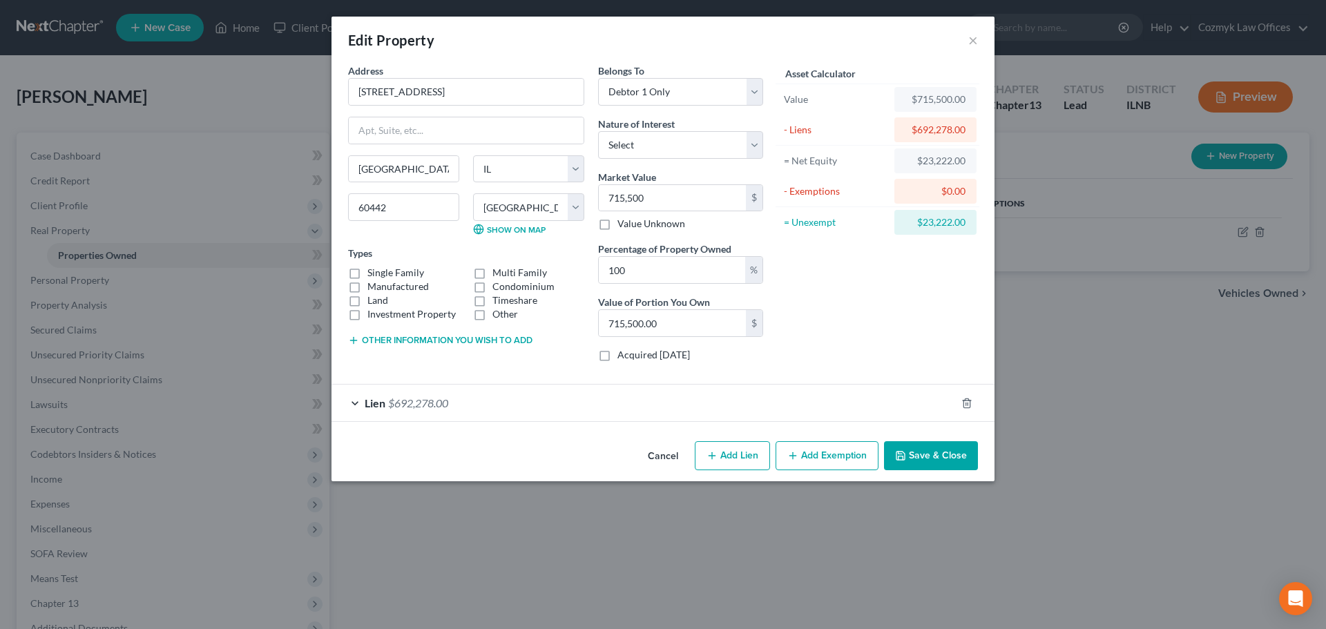
click at [922, 464] on button "Save & Close" at bounding box center [931, 455] width 94 height 29
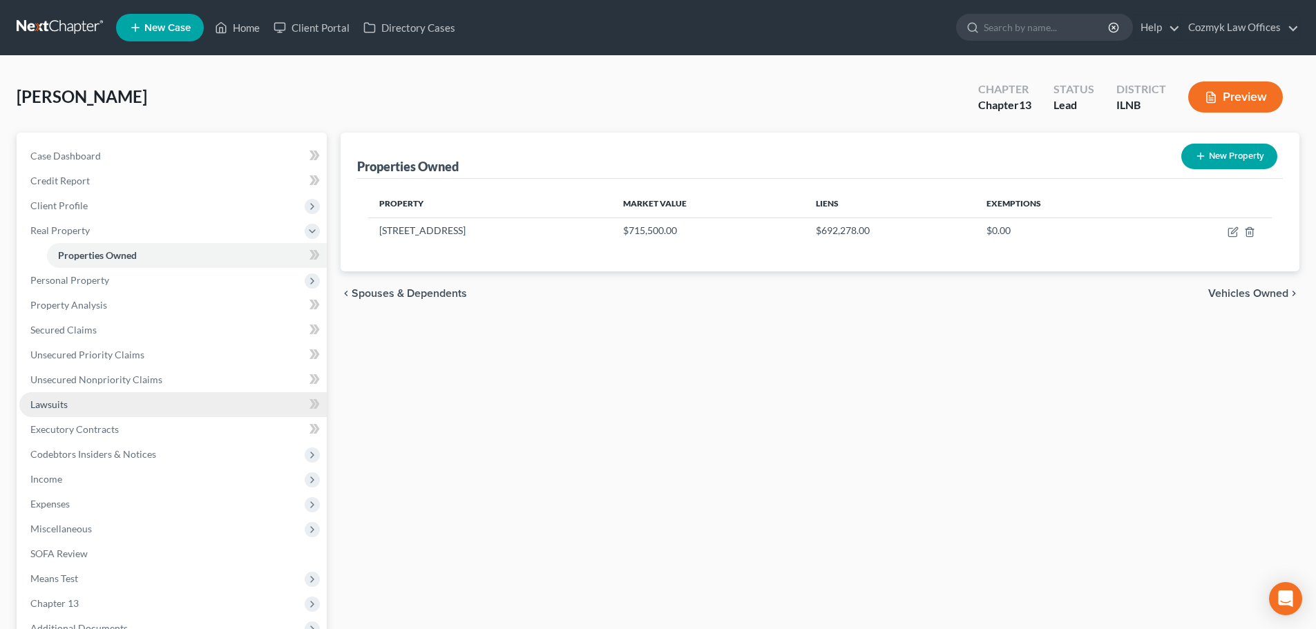
click at [95, 410] on link "Lawsuits" at bounding box center [172, 404] width 307 height 25
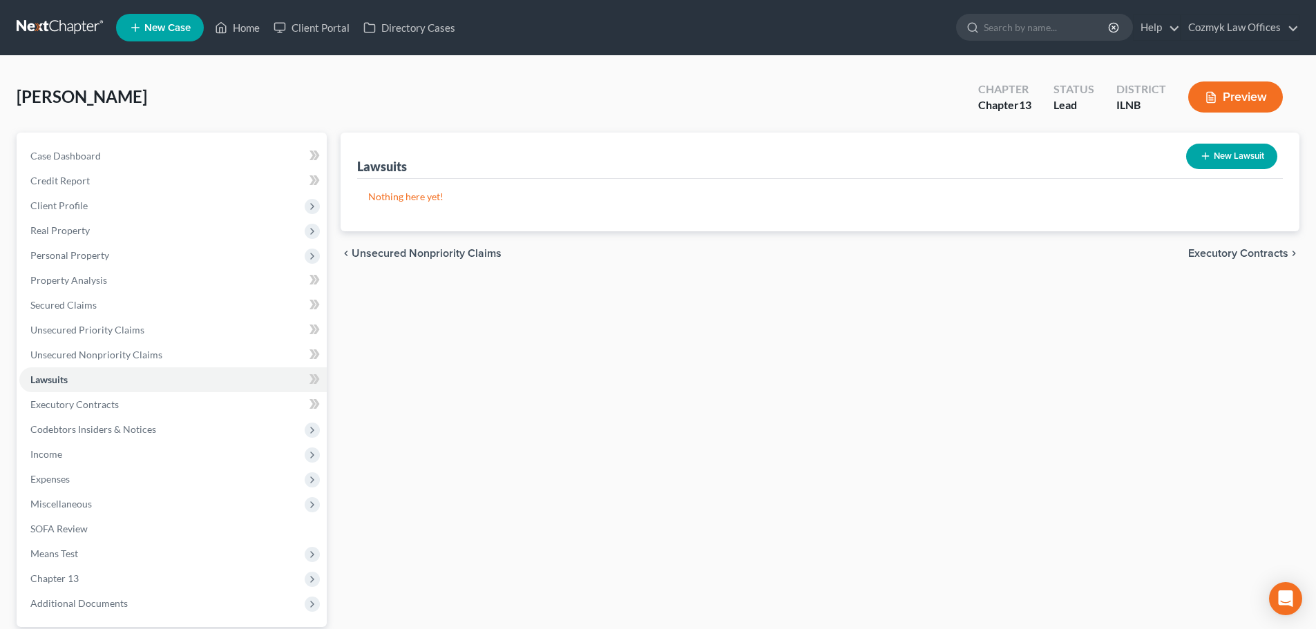
click at [1228, 155] on button "New Lawsuit" at bounding box center [1231, 157] width 91 height 26
select select "0"
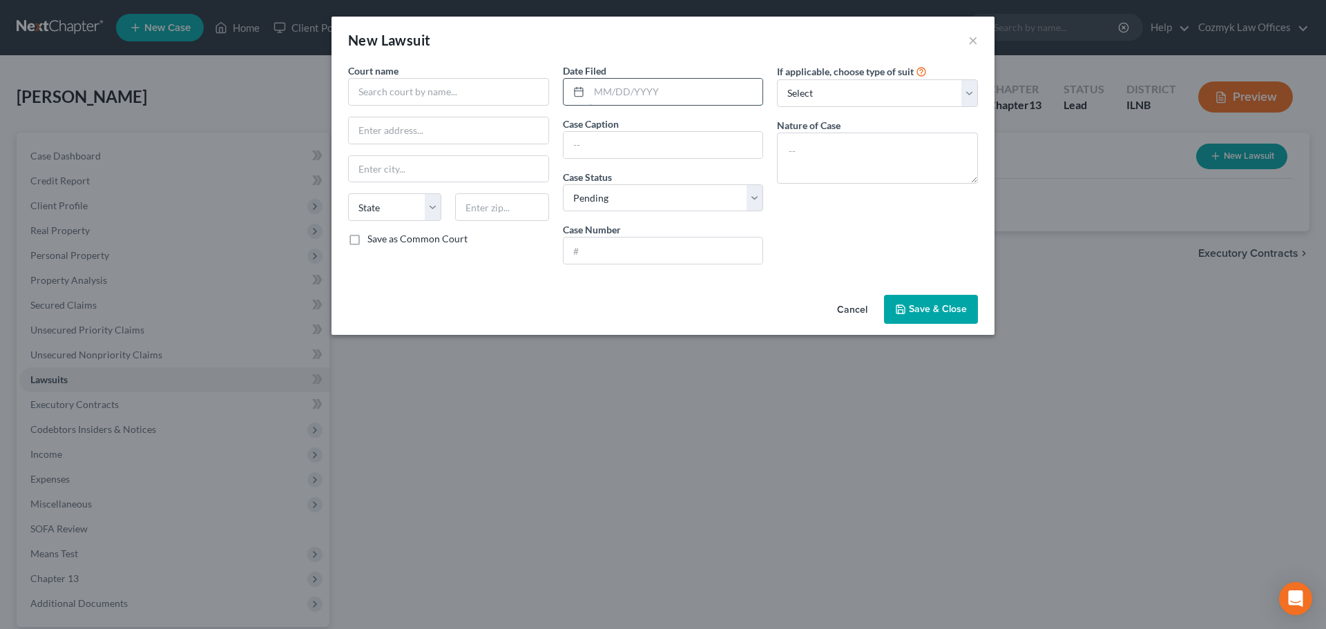
click at [637, 94] on input "text" at bounding box center [676, 92] width 174 height 26
type input "[DATE]"
type input "Citizens Bank [PERSON_NAME] [PERSON_NAME]"
select select "2"
click at [674, 253] on input "text" at bounding box center [664, 251] width 200 height 26
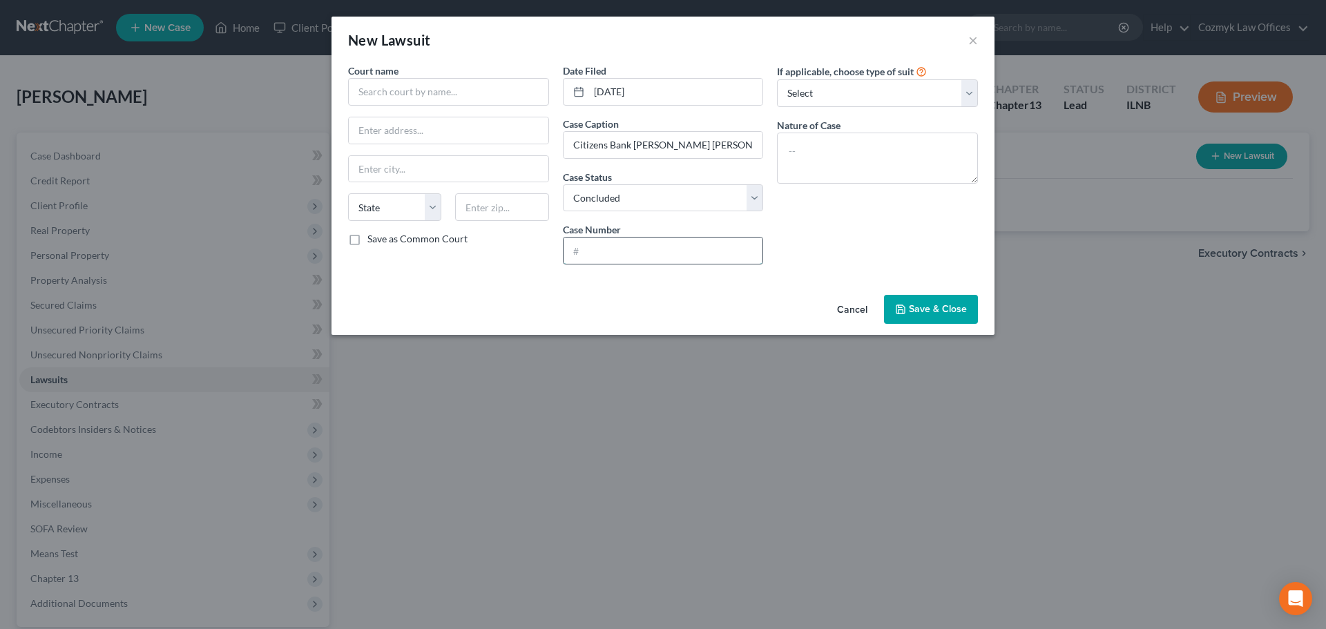
paste input "2023FC001229"
type input "2023FC001229"
click at [808, 164] on textarea at bounding box center [877, 158] width 201 height 51
type textarea "Foreclosure"
click at [382, 89] on input "text" at bounding box center [448, 92] width 201 height 28
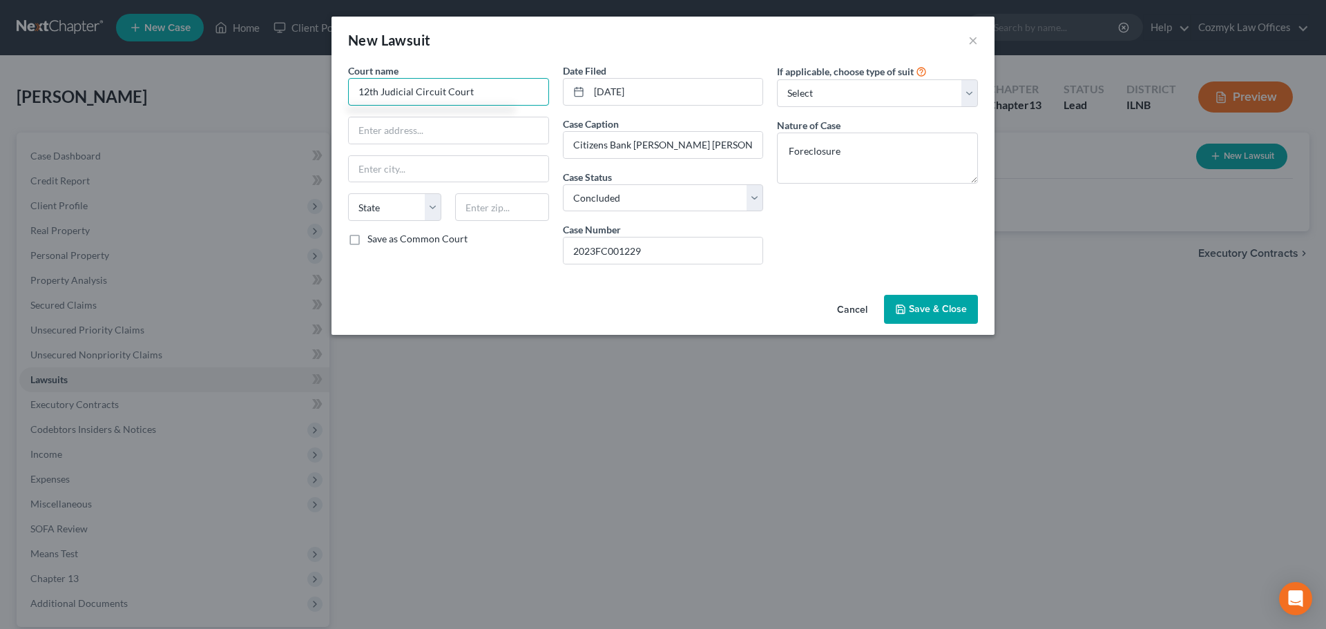
type input "12th Judicial Circuit Court"
click at [445, 136] on input "text" at bounding box center [449, 130] width 200 height 26
type input "[STREET_ADDRESS][PERSON_NAME]"
type input "60432"
type input "Joliet"
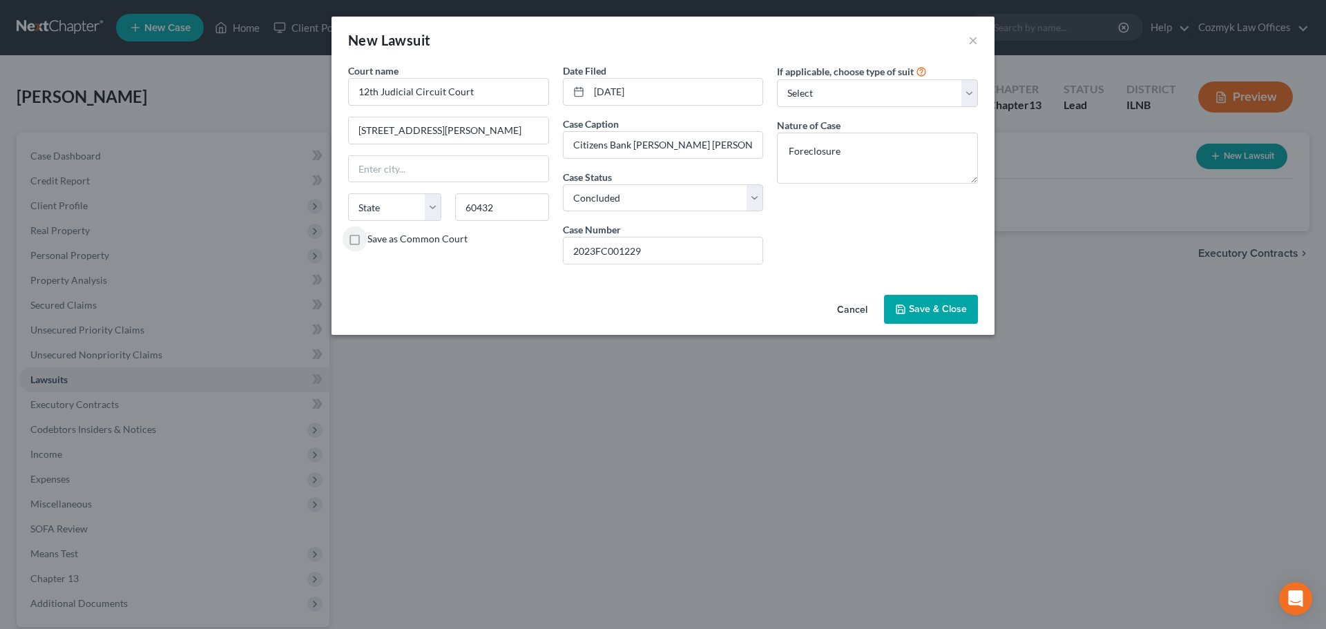
select select "14"
click at [962, 309] on span "Save & Close" at bounding box center [938, 309] width 58 height 12
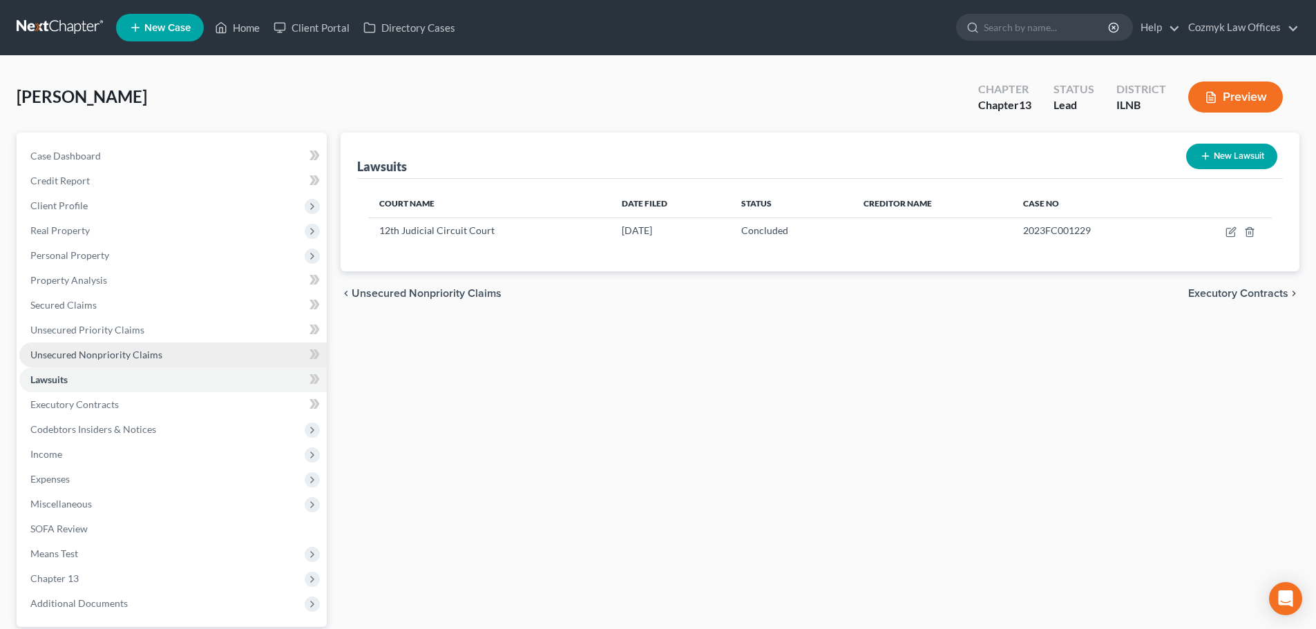
click at [78, 361] on link "Unsecured Nonpriority Claims" at bounding box center [172, 355] width 307 height 25
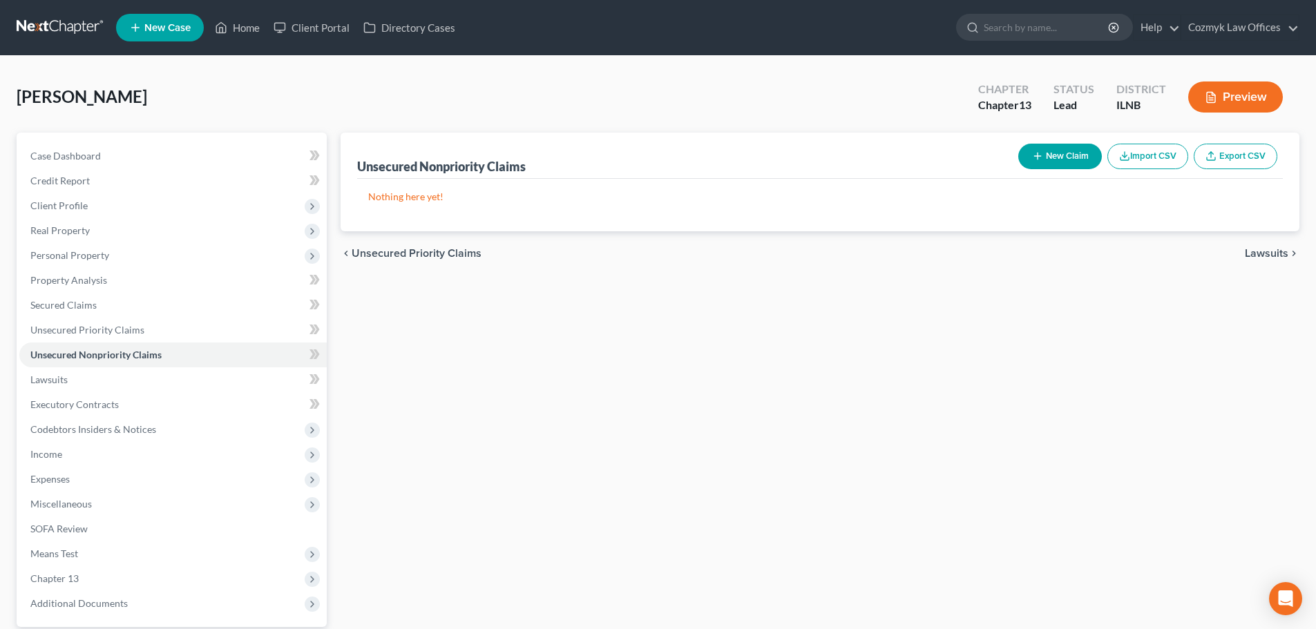
click at [1059, 153] on button "New Claim" at bounding box center [1060, 157] width 84 height 26
select select "0"
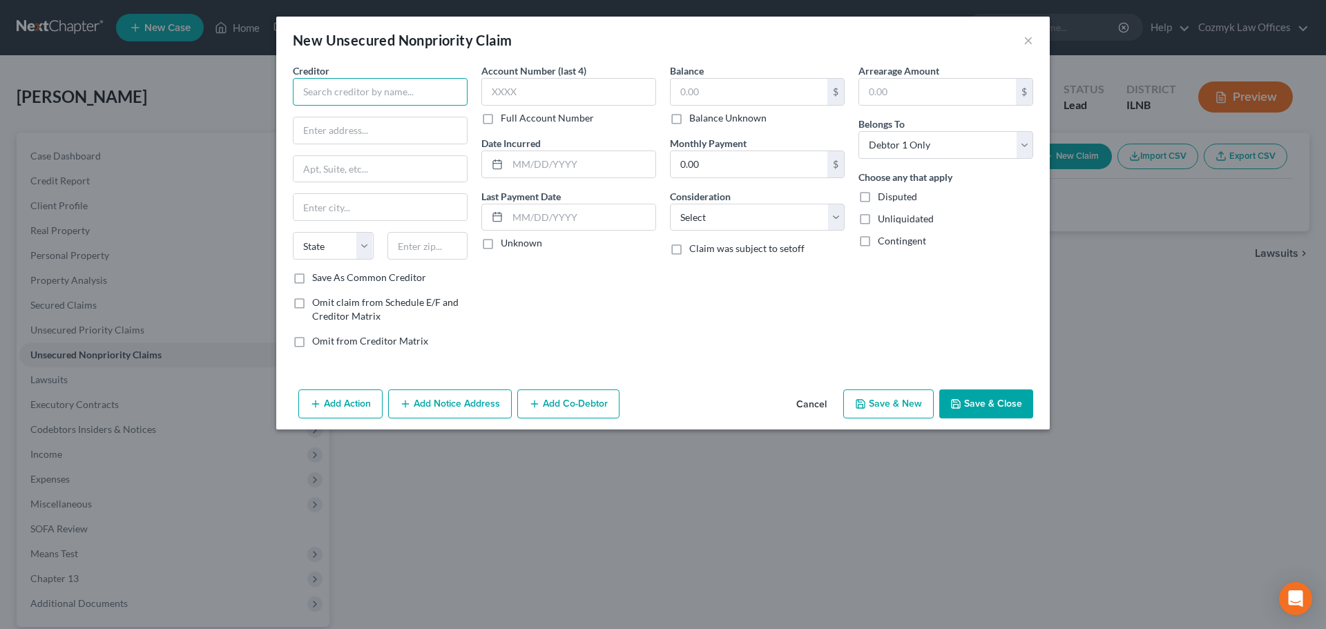
click at [370, 97] on input "text" at bounding box center [380, 92] width 175 height 28
click at [382, 123] on div "Attn: Bankruptcy [STREET_ADDRESS]" at bounding box center [376, 129] width 144 height 12
type input "Chase Card Services"
type input "Attn: Bankruptcy"
type input "PO Box 15298"
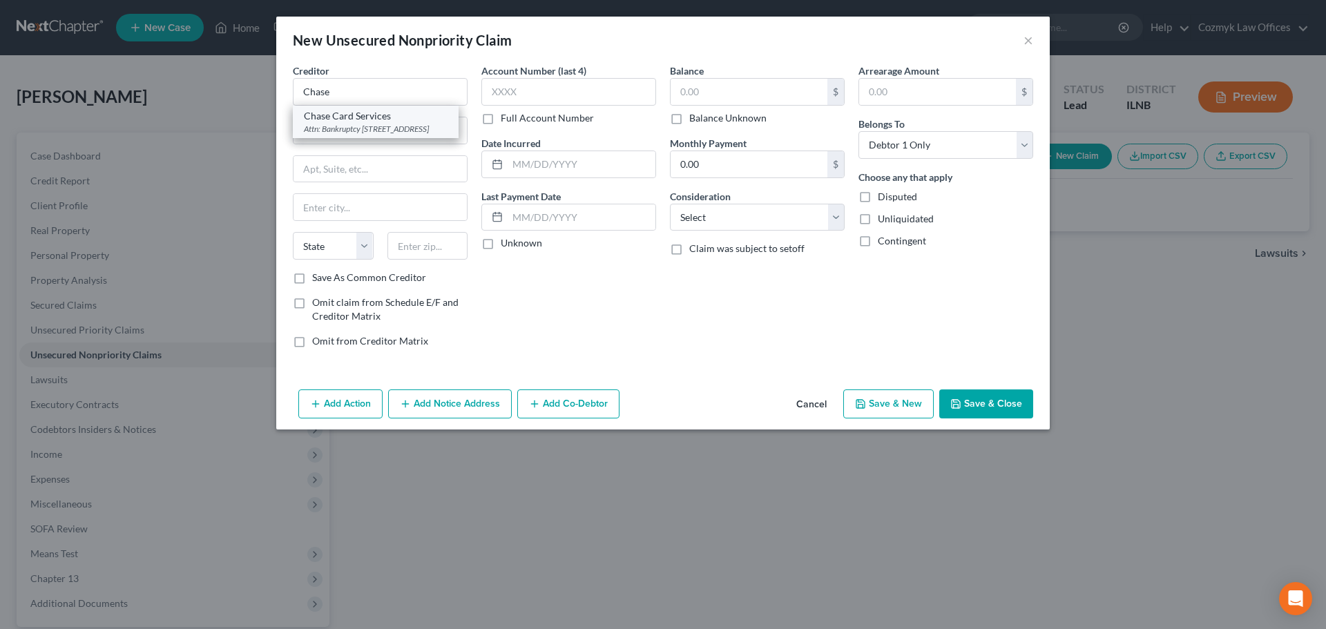
type input "Wilmington"
select select "7"
type input "19850"
click at [381, 160] on input "PO Box 15298" at bounding box center [380, 169] width 173 height 26
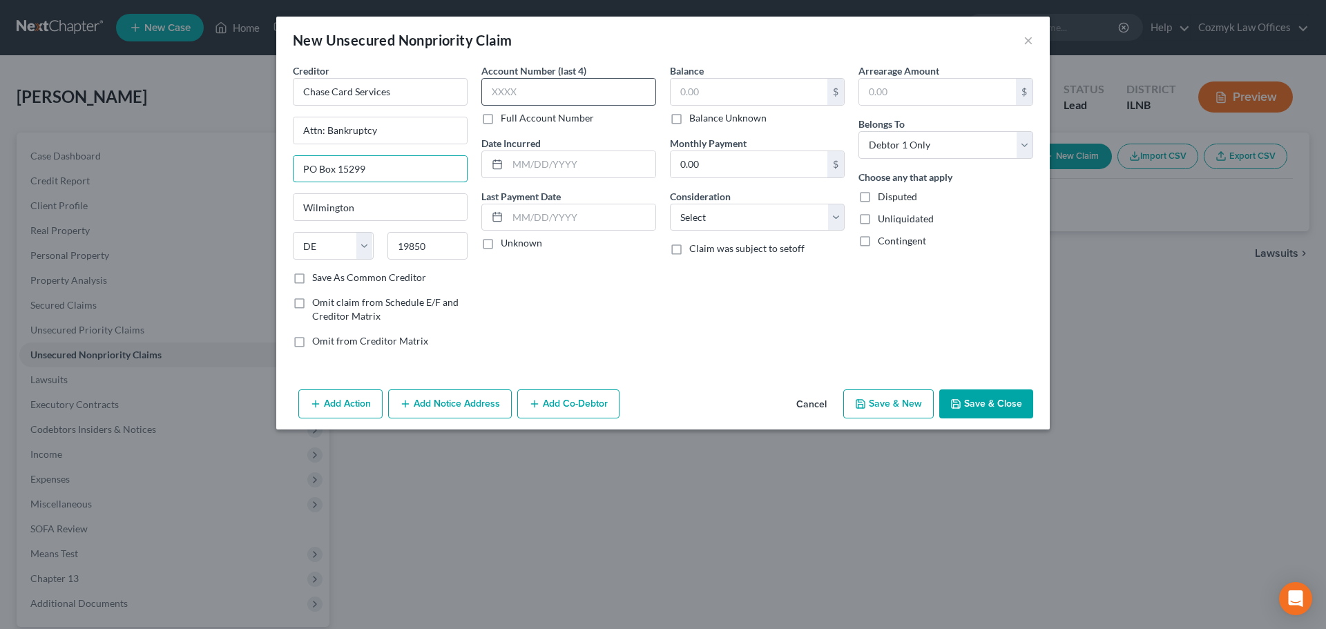
type input "PO Box 15299"
click at [587, 90] on input "text" at bounding box center [568, 92] width 175 height 28
type input "3493"
type input "2020"
type input "14,443"
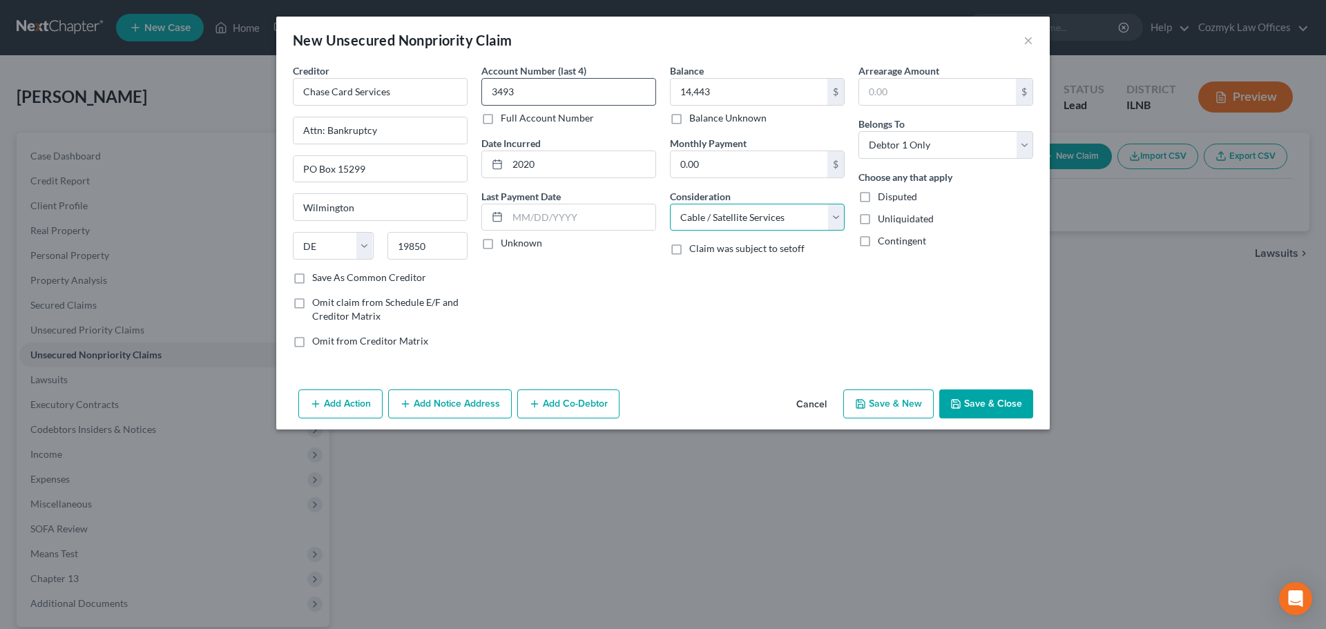
select select "2"
click at [914, 405] on button "Save & New" at bounding box center [888, 404] width 90 height 29
select select "0"
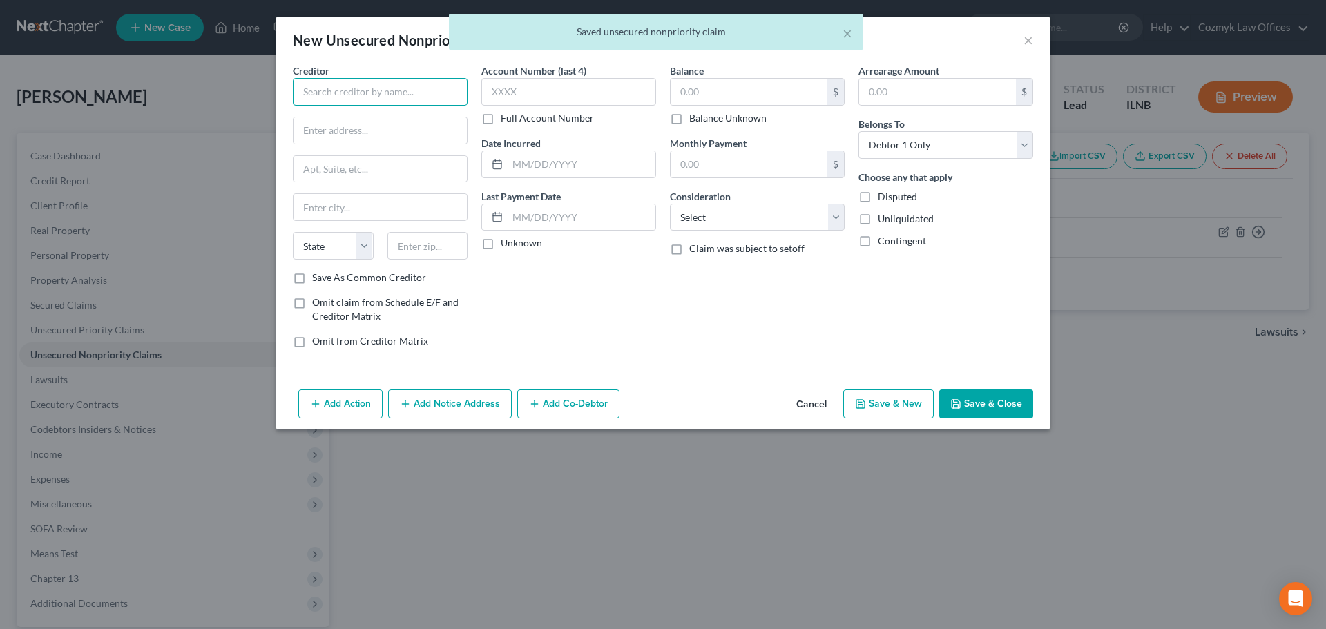
click at [353, 91] on input "text" at bounding box center [380, 92] width 175 height 28
type input "Chase Card Services"
type input "Attn: Bankruptcy"
type input "PO Box 15298"
type input "Wilmington"
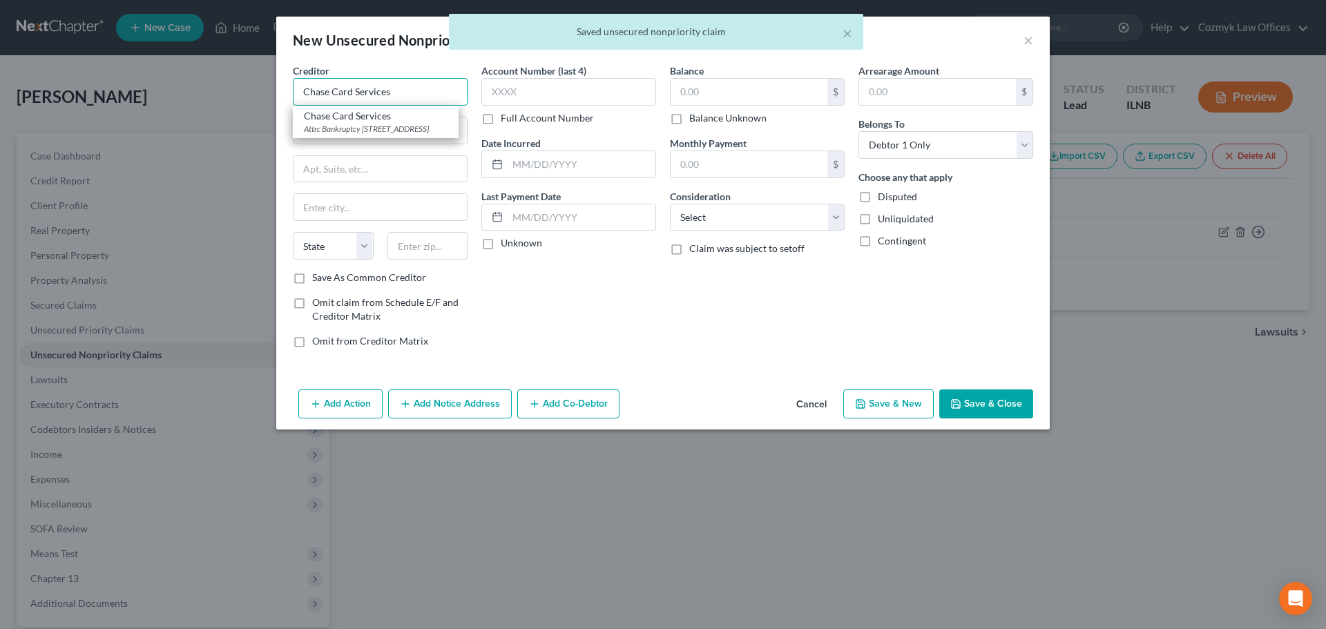
select select "7"
type input "19850"
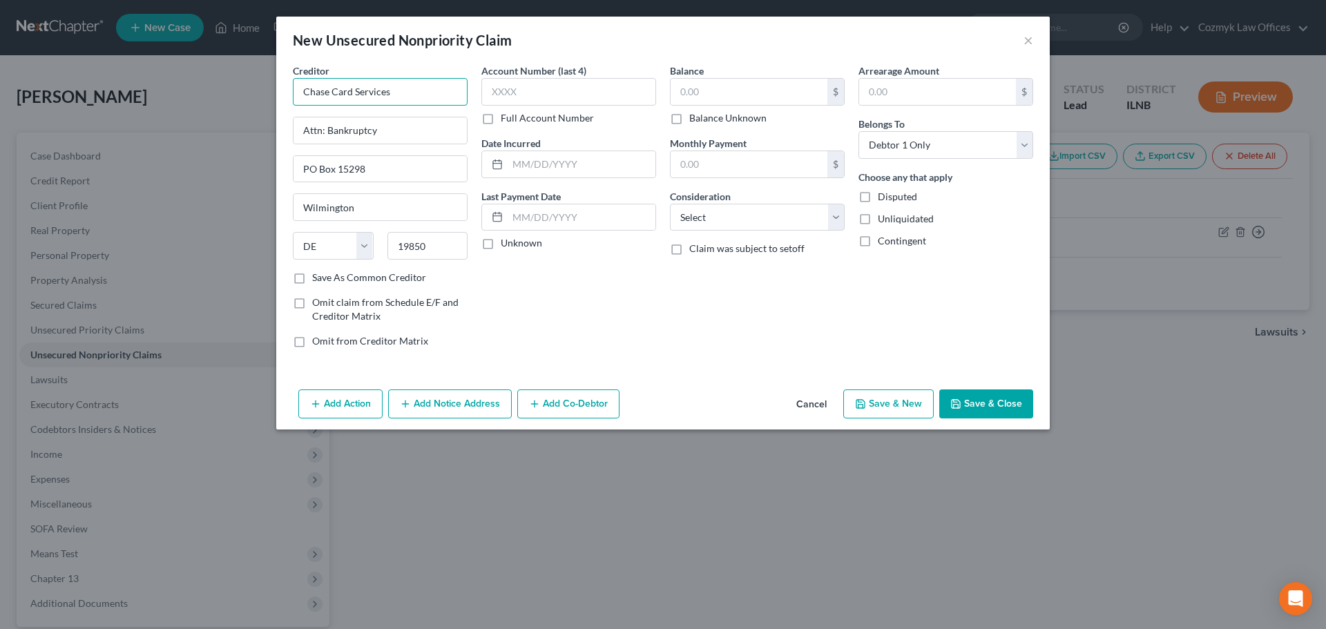
type input "Chase Card Services"
type input "PO Box 15299"
click at [547, 99] on input "text" at bounding box center [568, 92] width 175 height 28
type input "2145"
type input "2019"
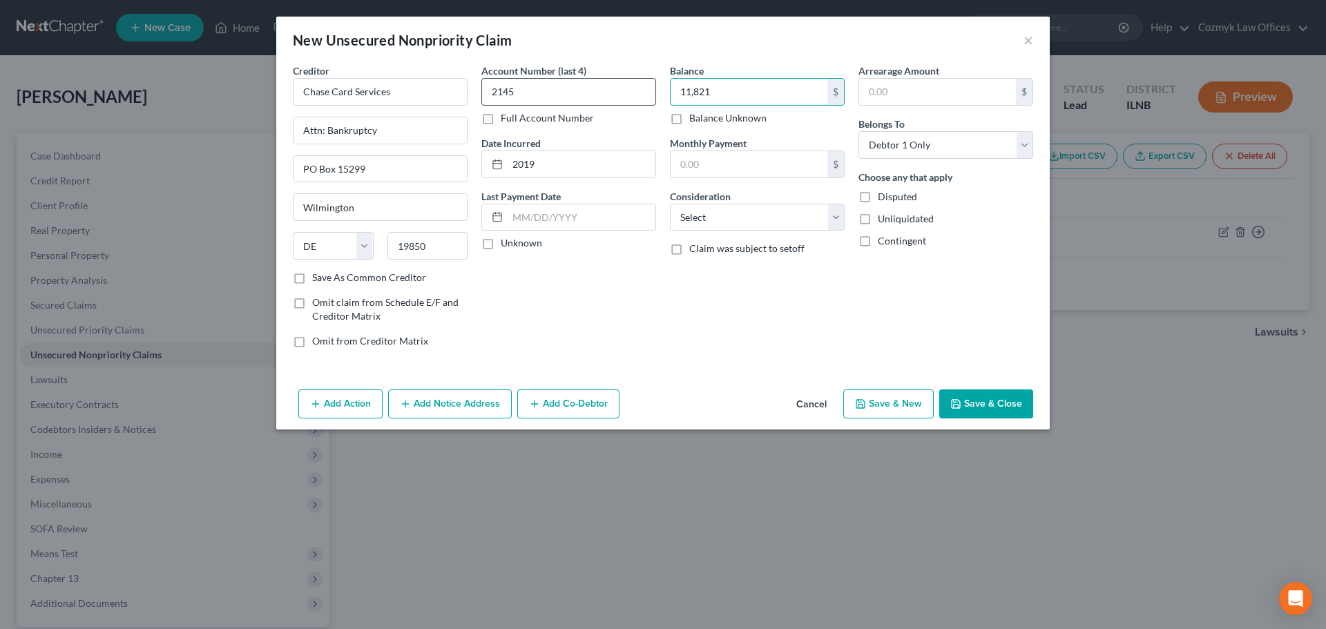
type input "11,821"
select select "2"
click at [982, 409] on button "Save & Close" at bounding box center [986, 404] width 94 height 29
